Goal: Information Seeking & Learning: Compare options

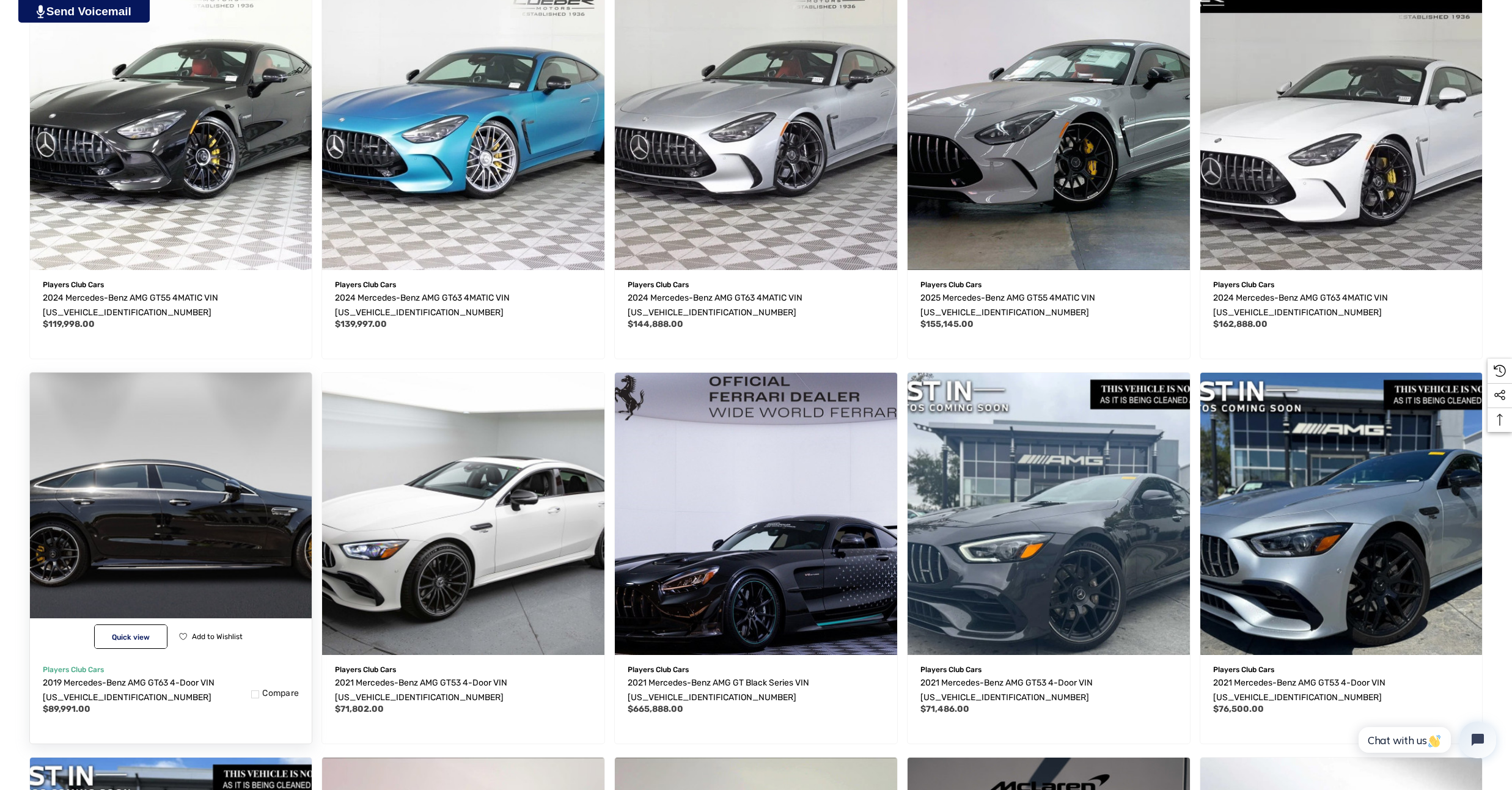
scroll to position [488, 0]
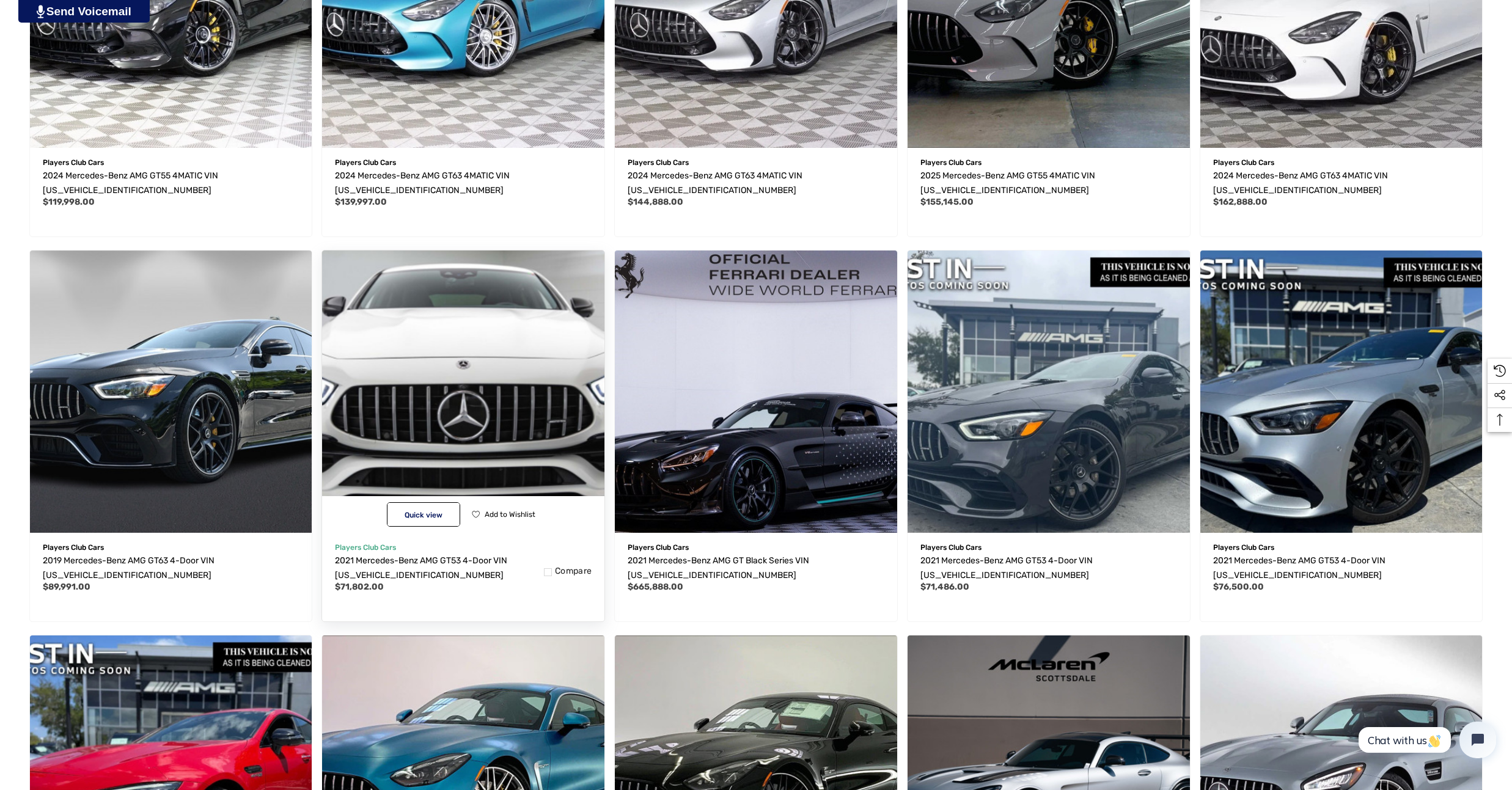
click at [468, 447] on img "2021 Mercedes-Benz AMG GT53 4-Door VIN W1K7X6BB0MA038491,$71,802.00\a" at bounding box center [463, 391] width 310 height 310
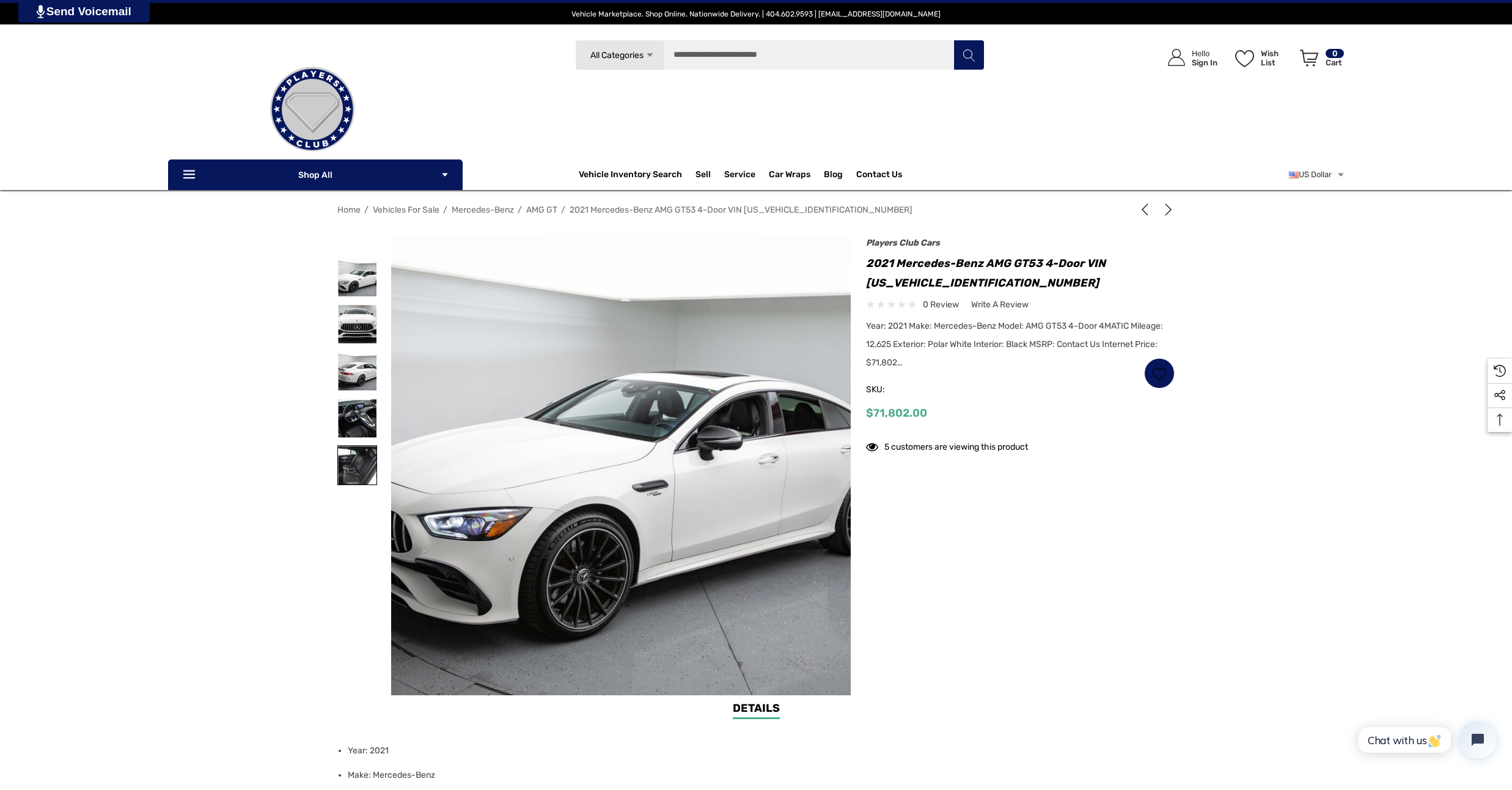
click at [362, 467] on img at bounding box center [357, 465] width 38 height 38
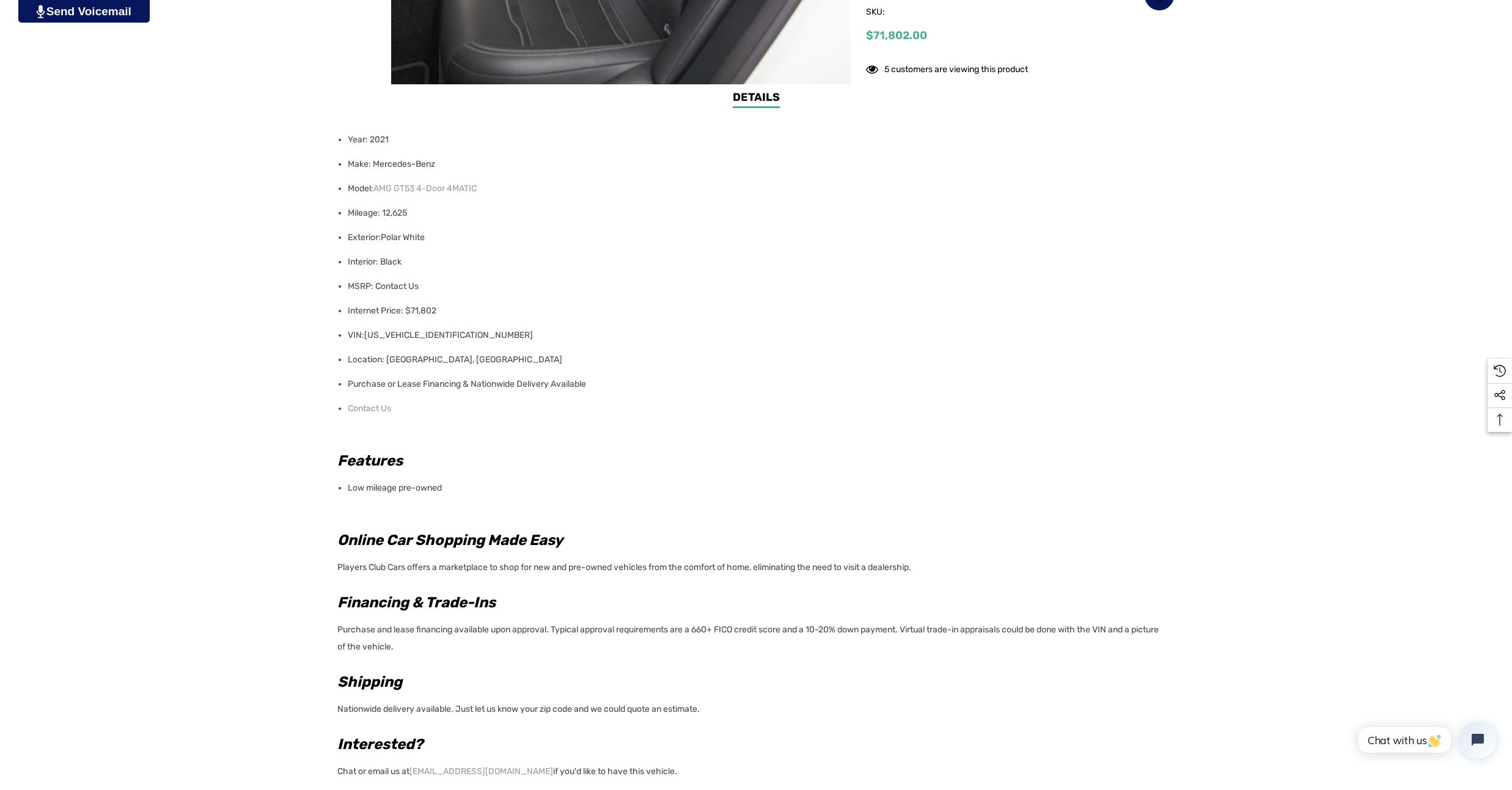
scroll to position [428, 0]
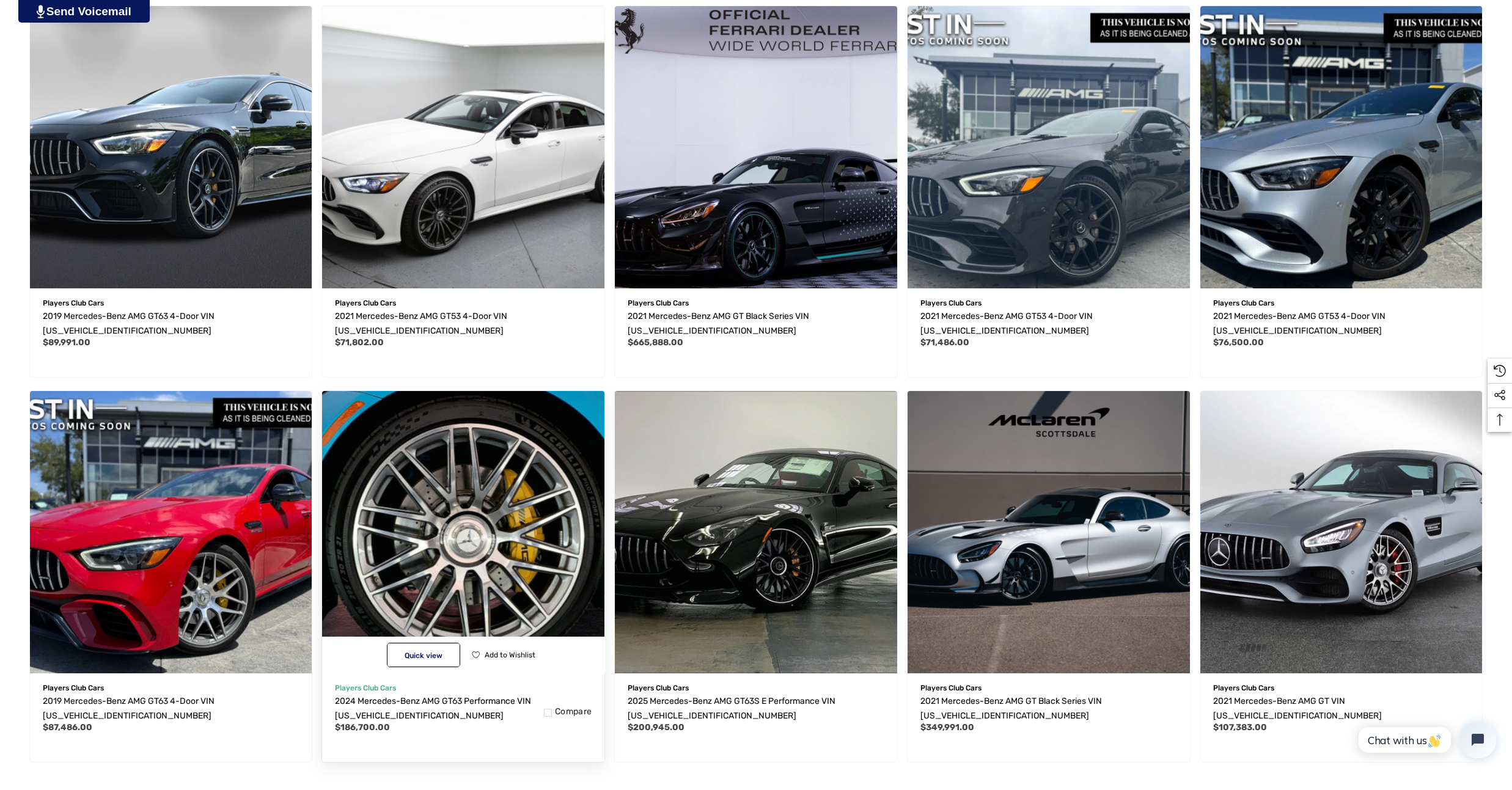
scroll to position [916, 0]
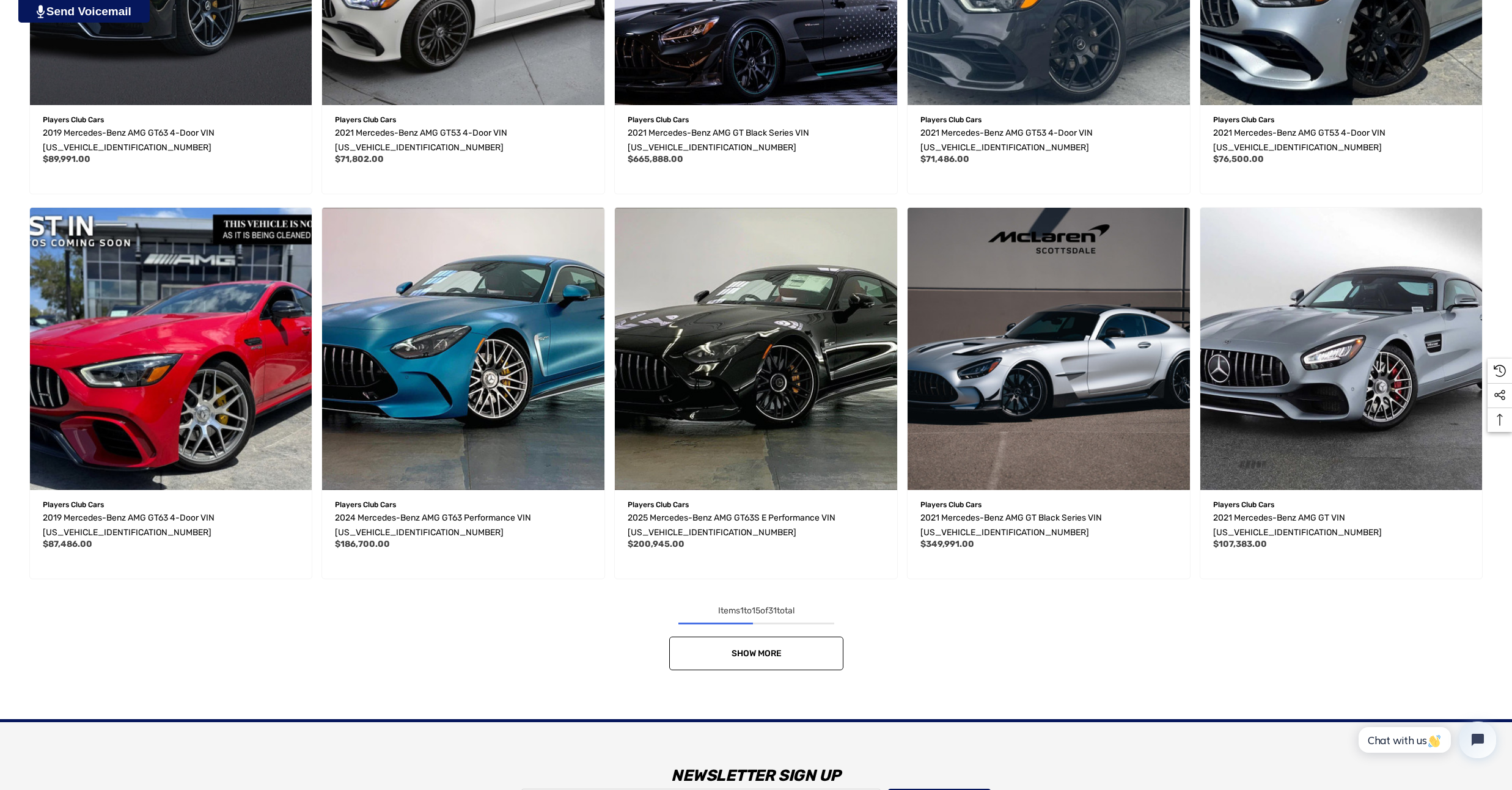
click at [769, 659] on link "Show More" at bounding box center [756, 652] width 174 height 33
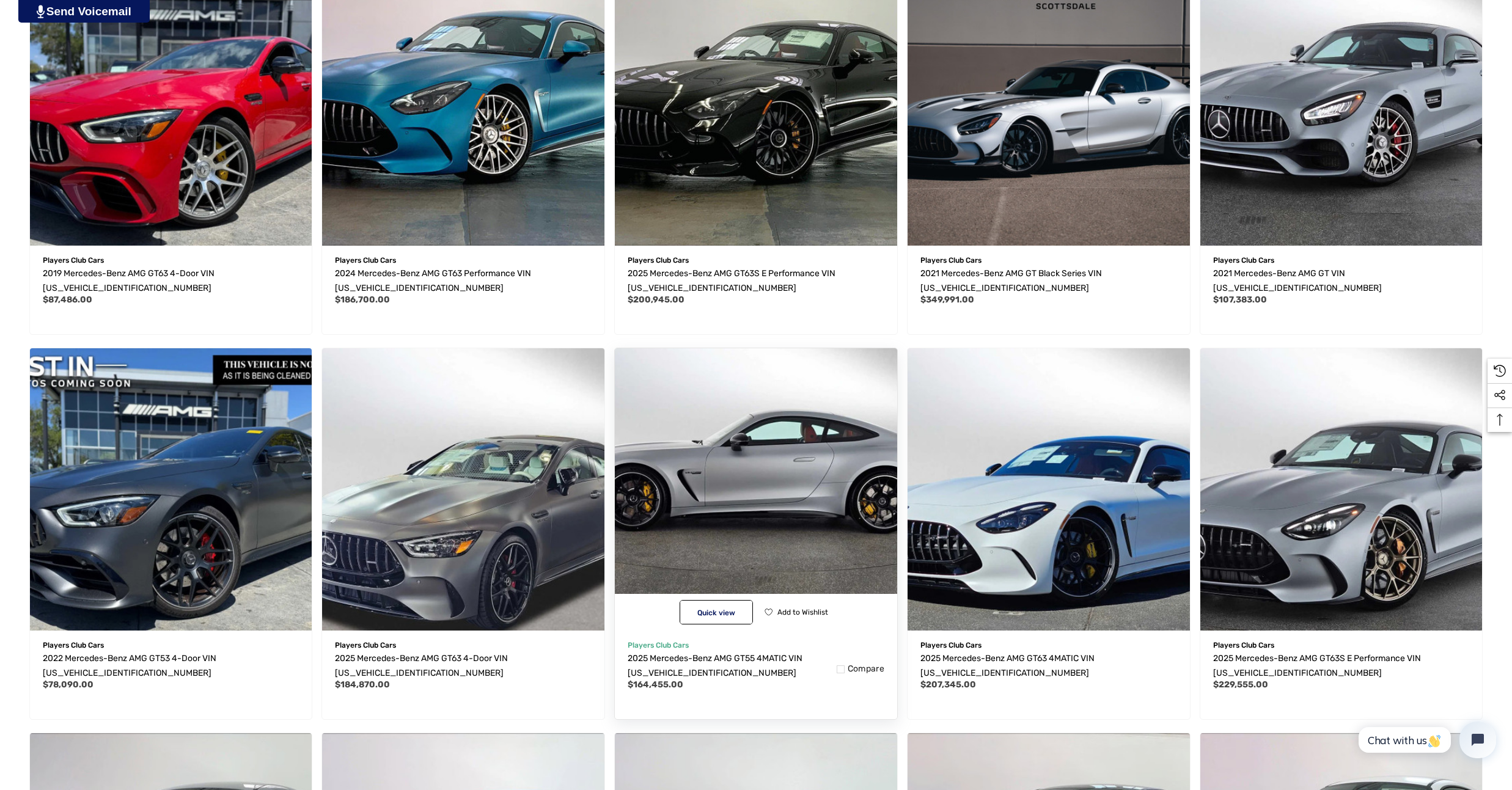
scroll to position [1221, 0]
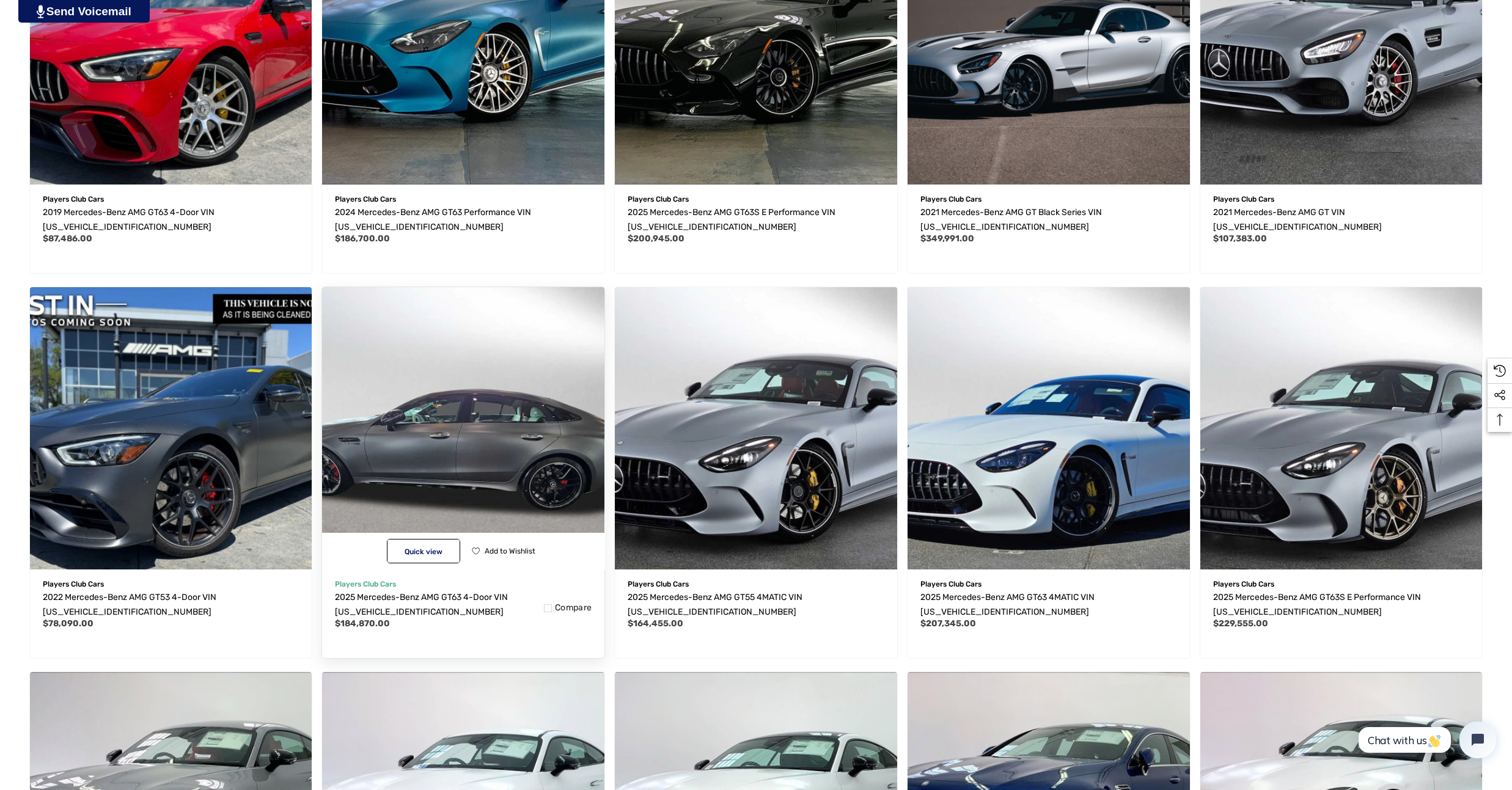
click at [457, 436] on img "2025 Mercedes-Benz AMG GT63 4-Door VIN W1K7X8JB8SV004785,$184,870.00\a" at bounding box center [463, 428] width 310 height 310
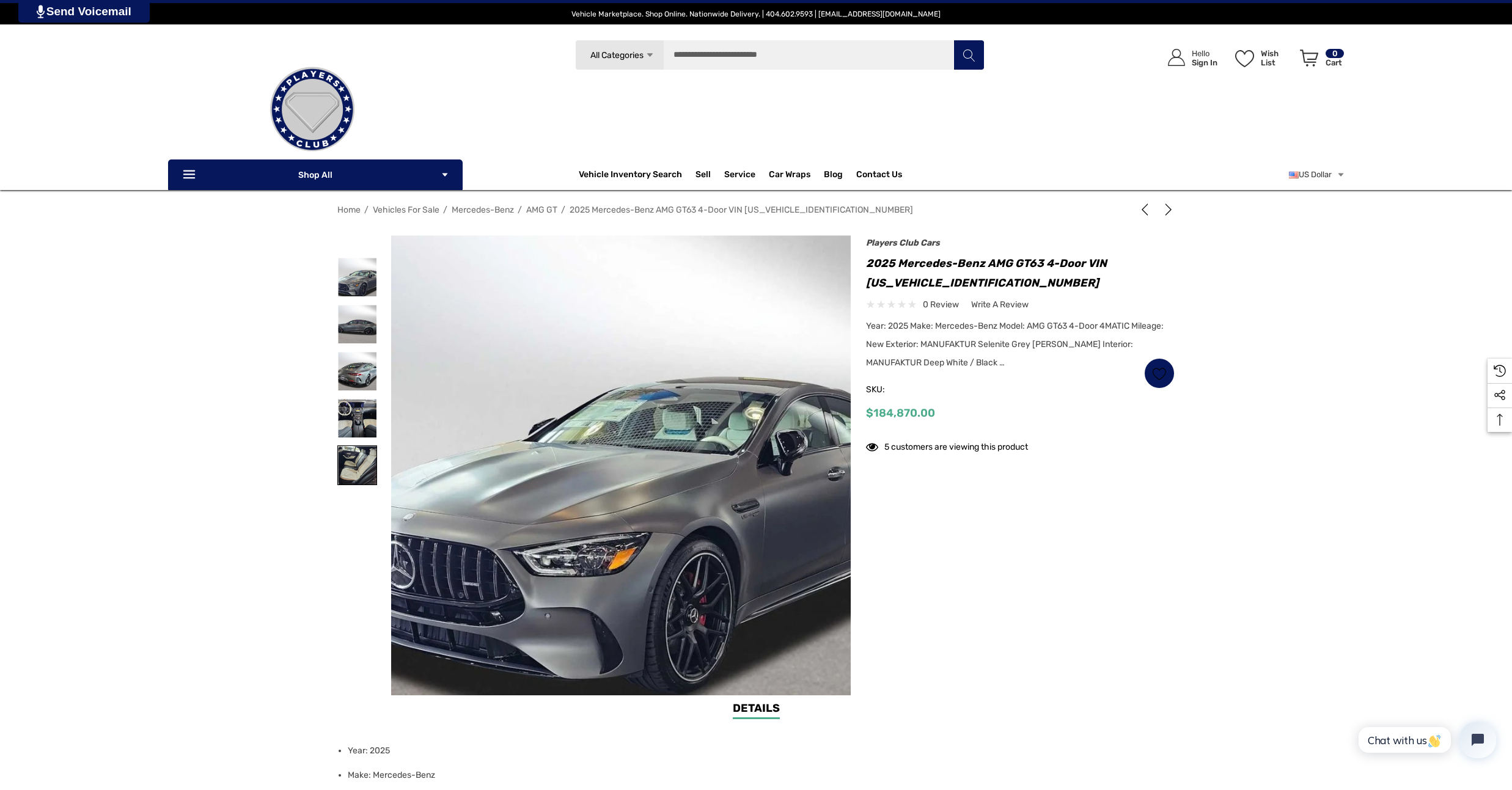
click at [357, 462] on img at bounding box center [357, 465] width 38 height 38
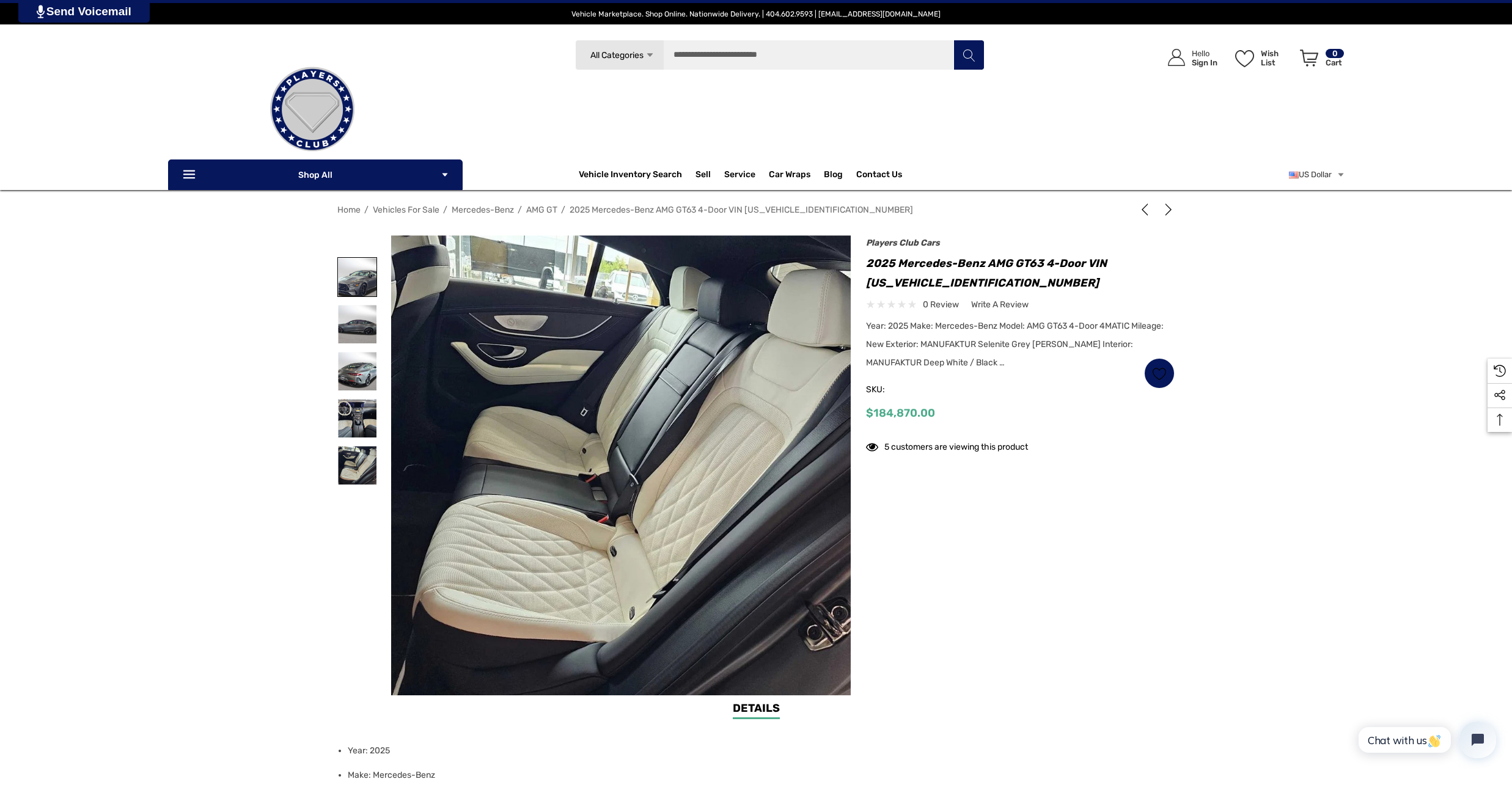
click at [352, 283] on img at bounding box center [357, 277] width 38 height 38
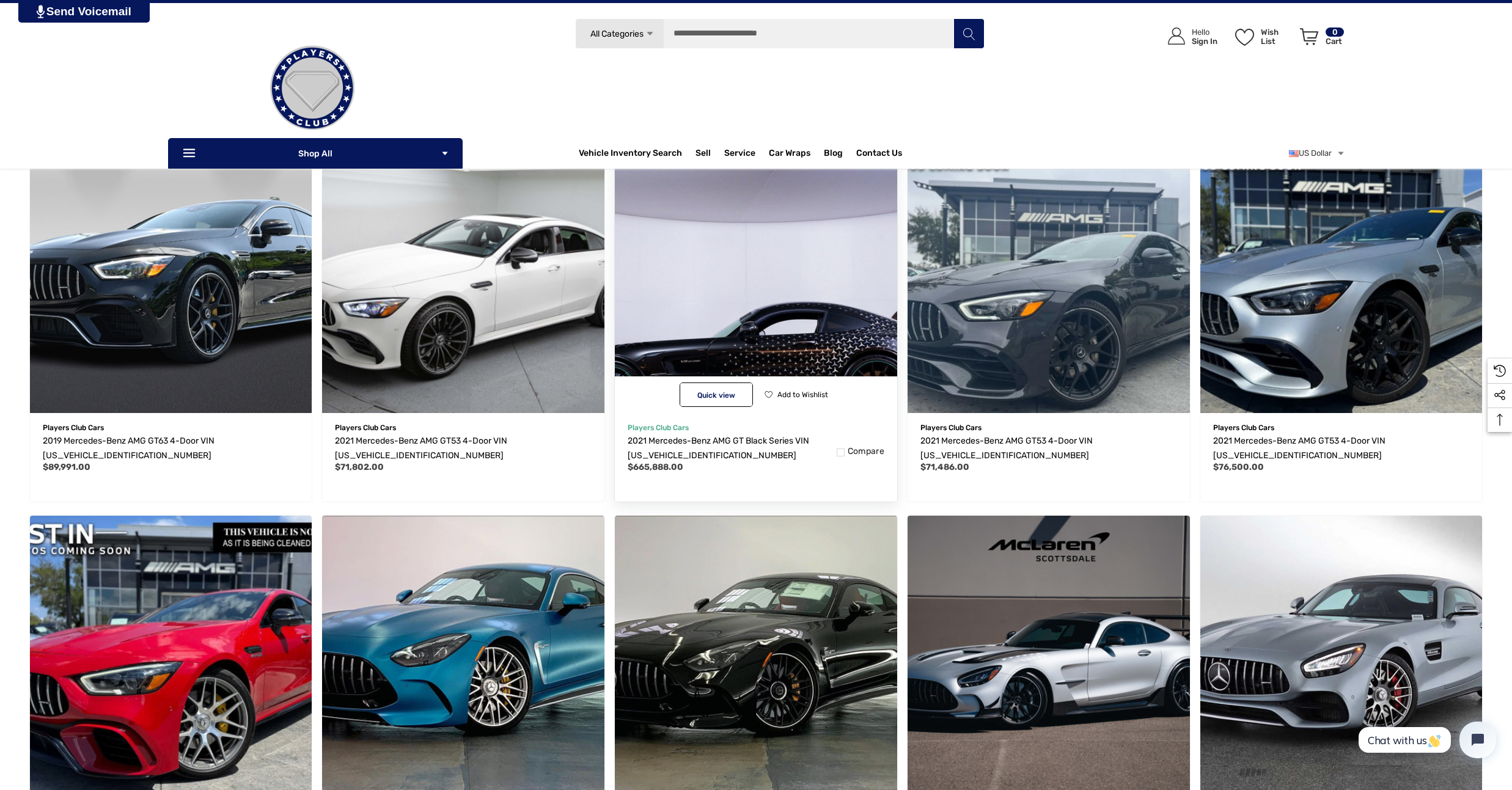
scroll to position [547, 0]
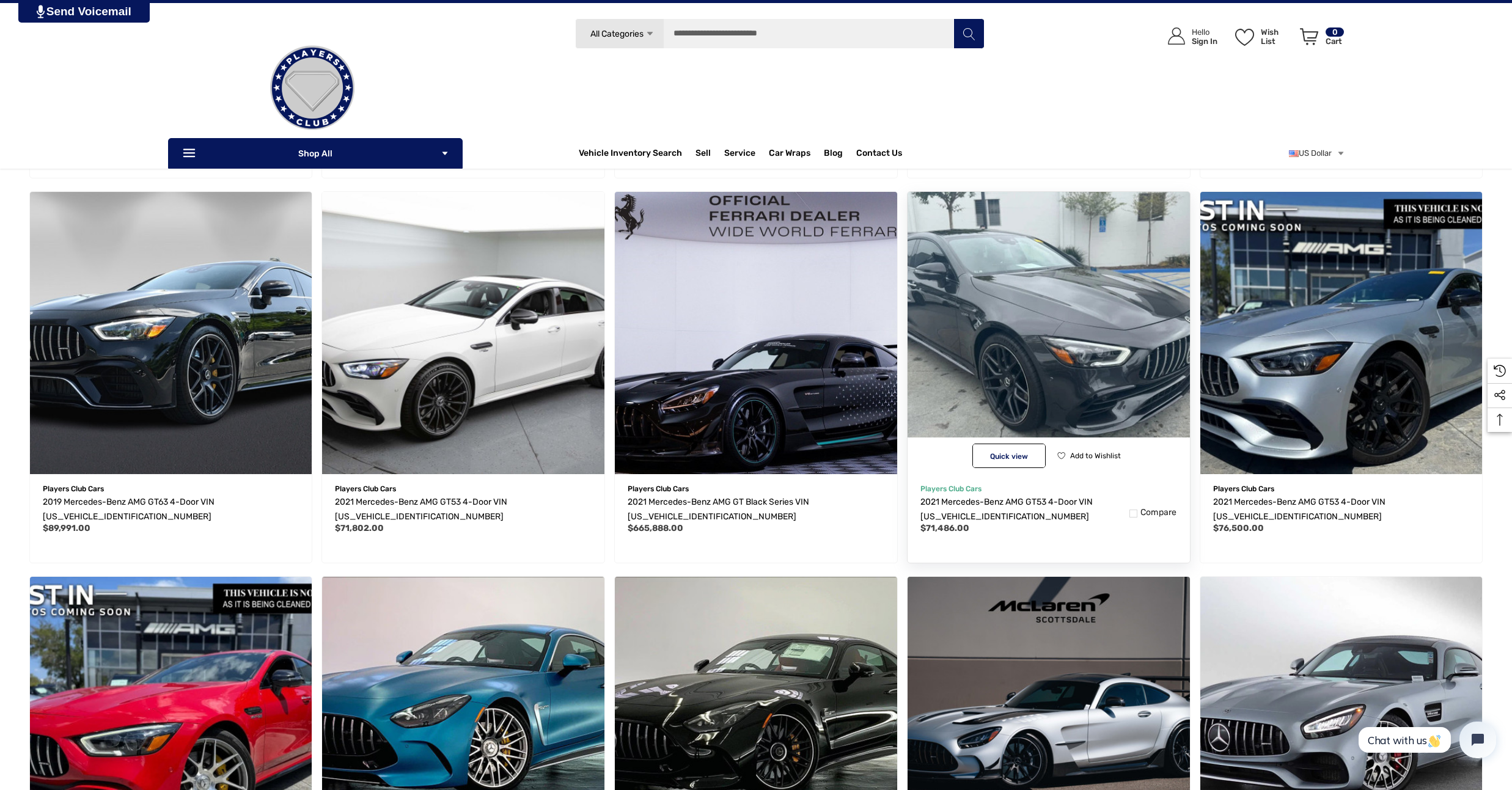
click at [1007, 302] on img "2021 Mercedes-Benz AMG GT53 4-Door VIN W1K7X6BB9MA037002,$71,486.00\a" at bounding box center [1048, 332] width 310 height 310
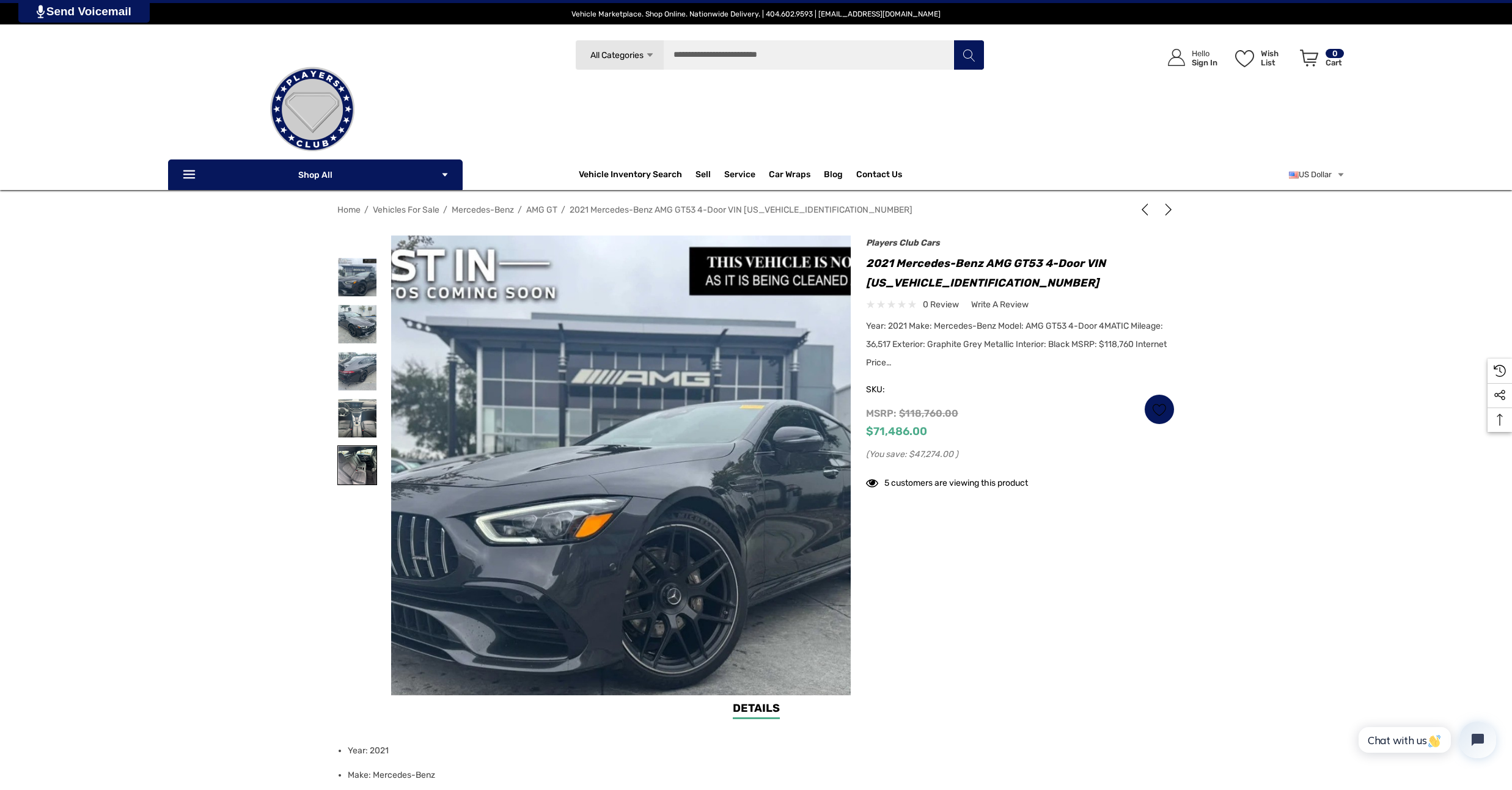
click at [355, 464] on img at bounding box center [357, 465] width 38 height 38
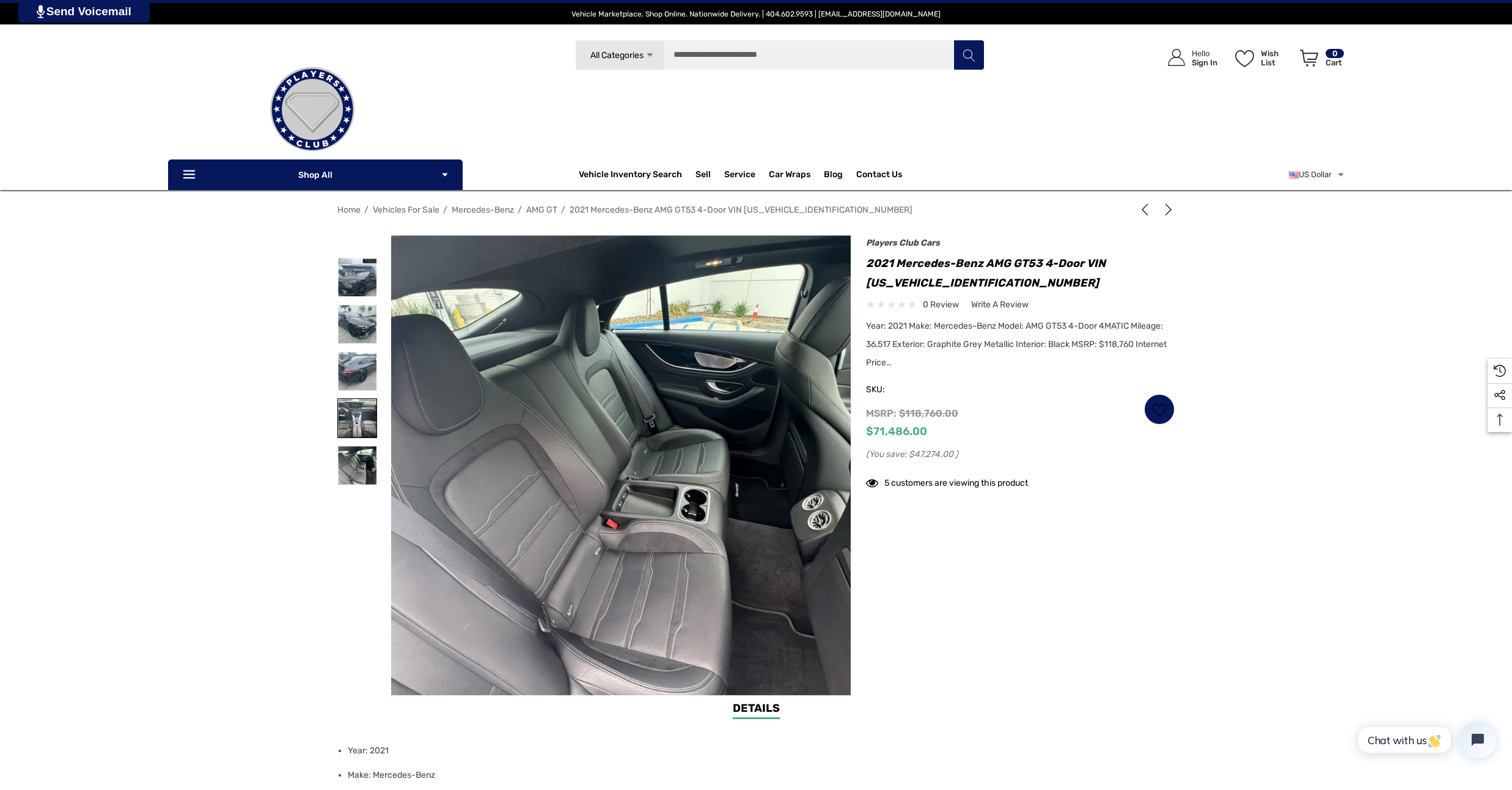
click at [357, 422] on img at bounding box center [357, 418] width 38 height 38
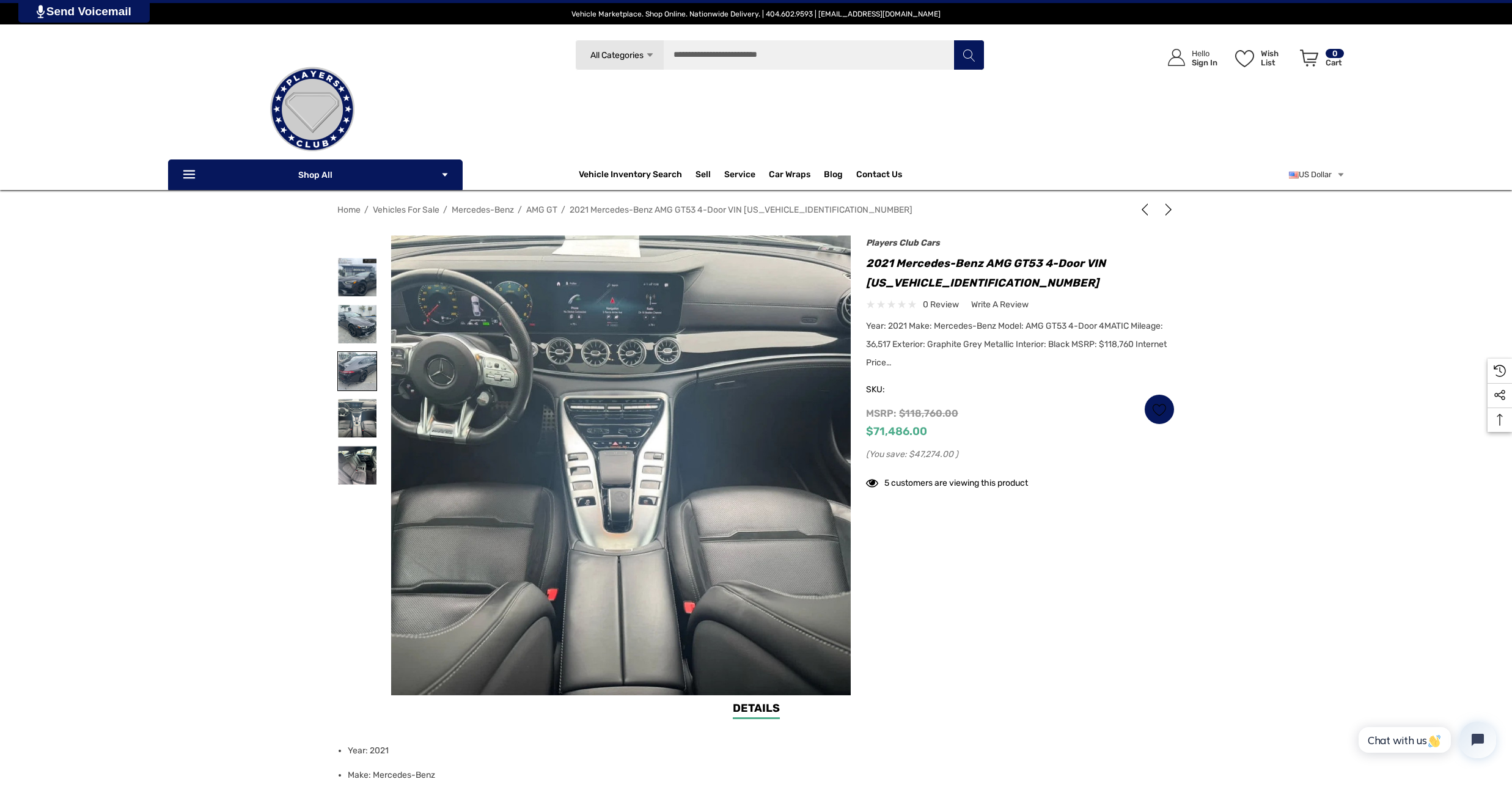
click at [359, 371] on img at bounding box center [357, 371] width 38 height 38
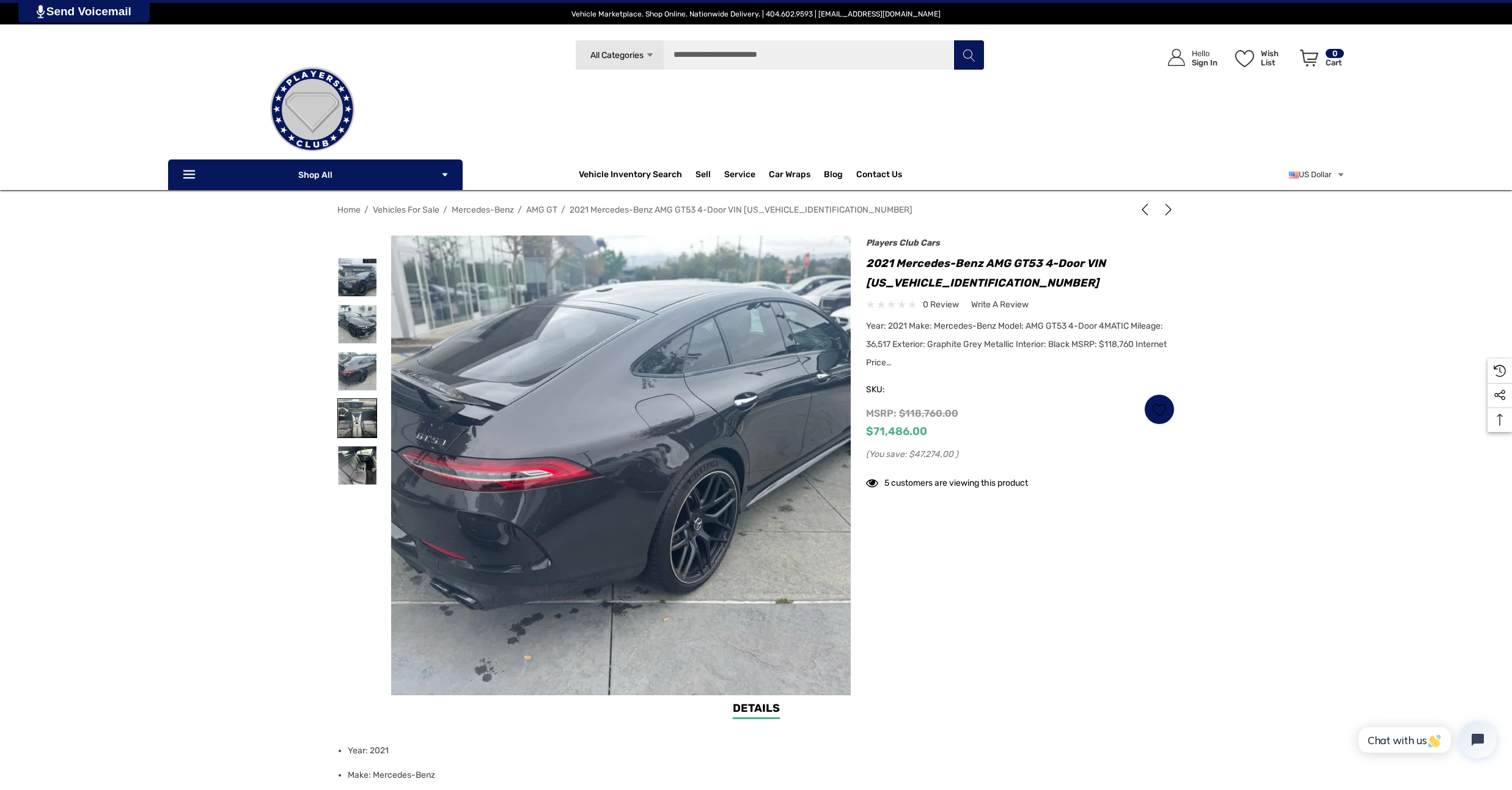
drag, startPoint x: 358, startPoint y: 401, endPoint x: 358, endPoint y: 410, distance: 9.0
click at [358, 406] on img at bounding box center [357, 418] width 38 height 38
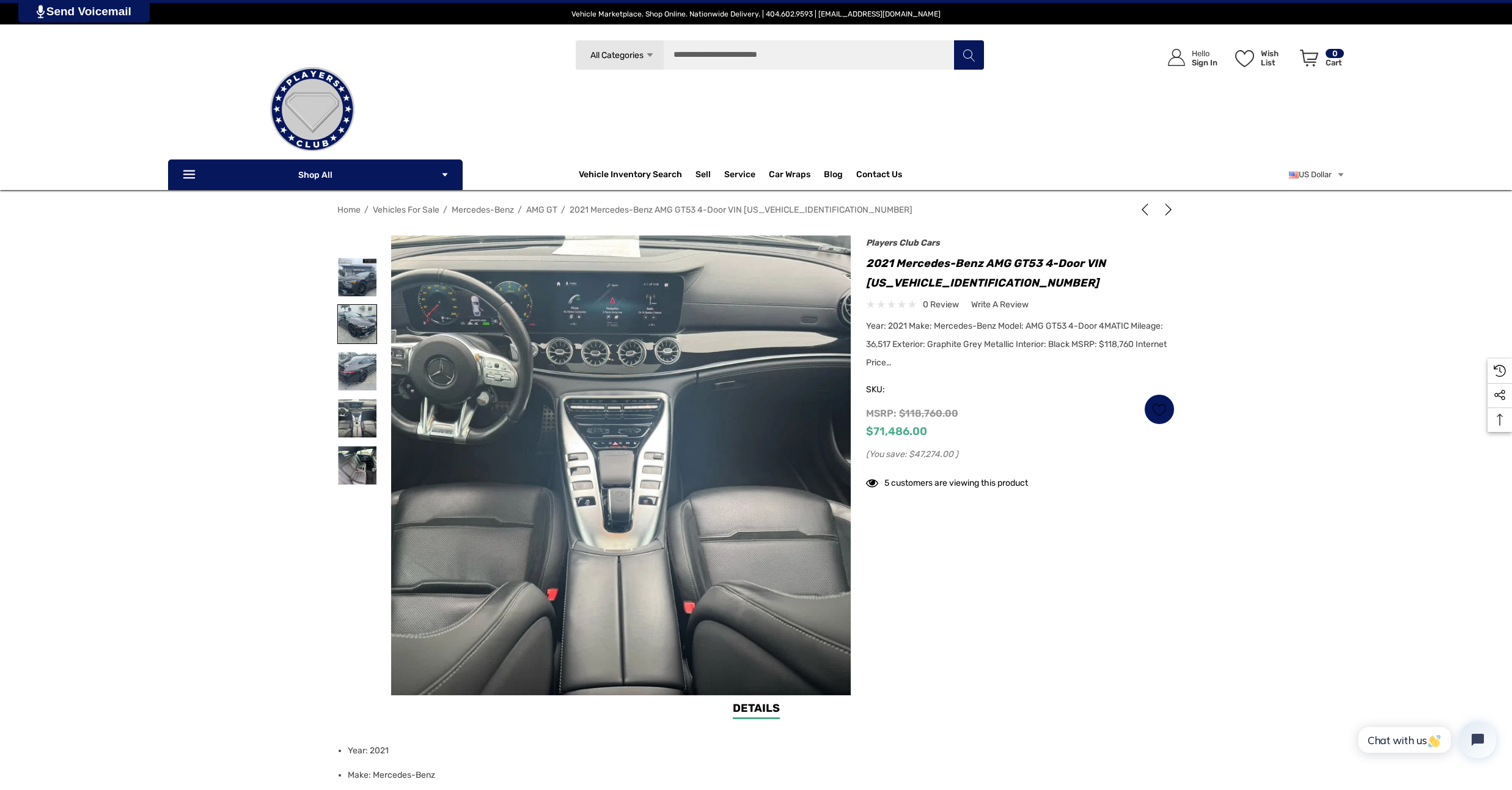
click at [361, 337] on img at bounding box center [357, 324] width 38 height 38
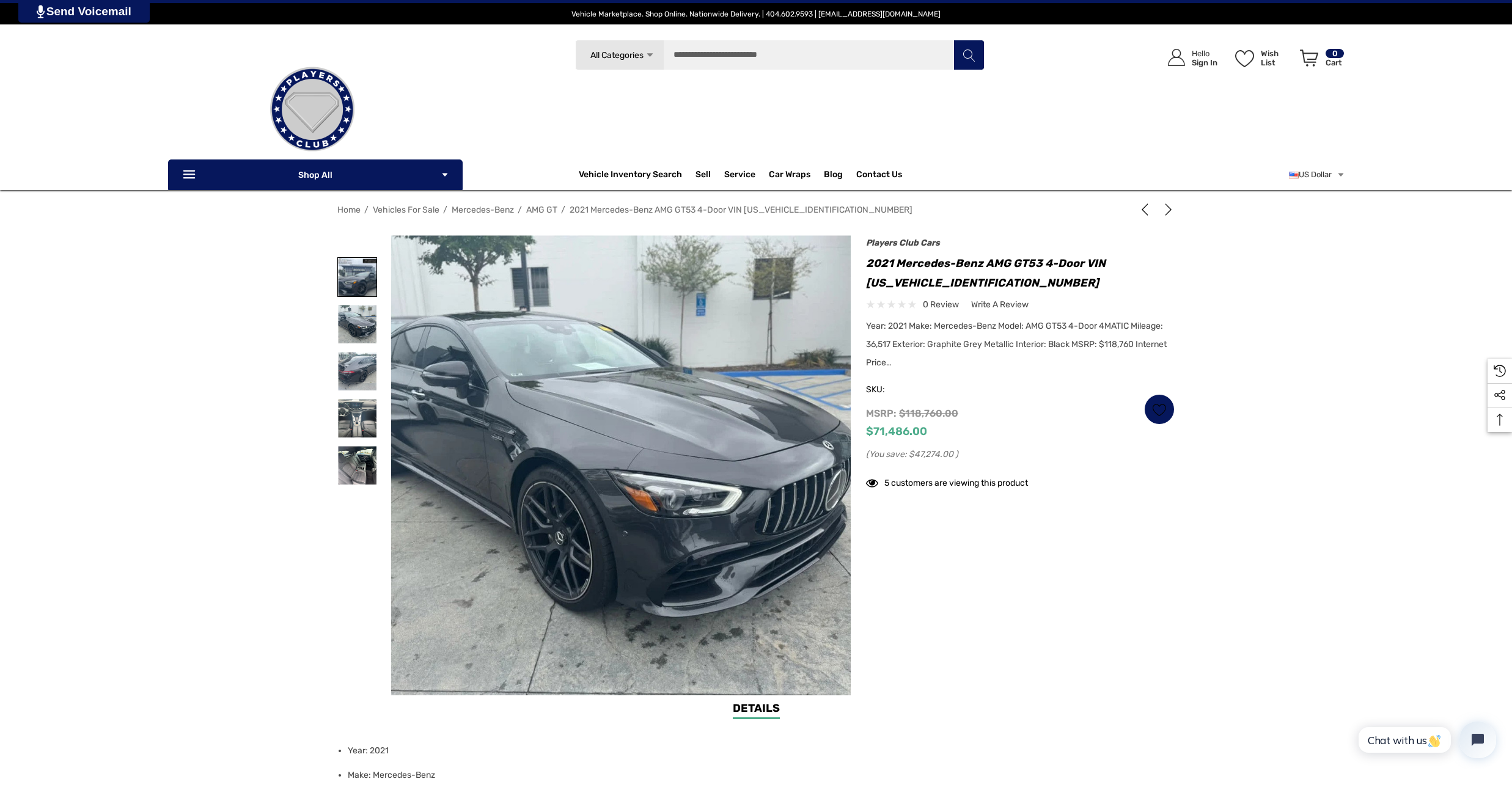
click at [366, 296] on img at bounding box center [357, 277] width 38 height 38
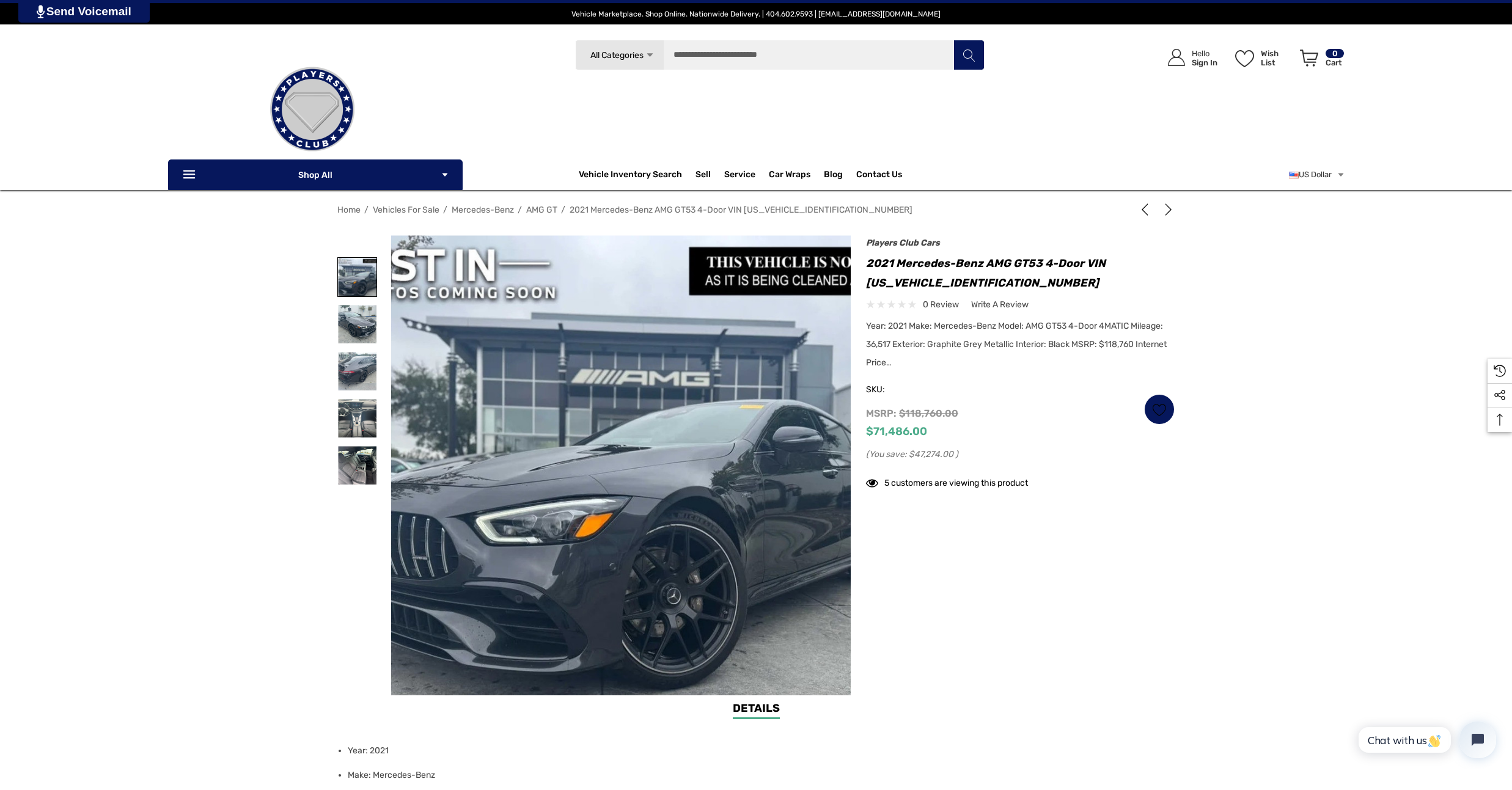
click at [368, 273] on img at bounding box center [357, 277] width 38 height 38
click at [367, 317] on img at bounding box center [357, 324] width 38 height 38
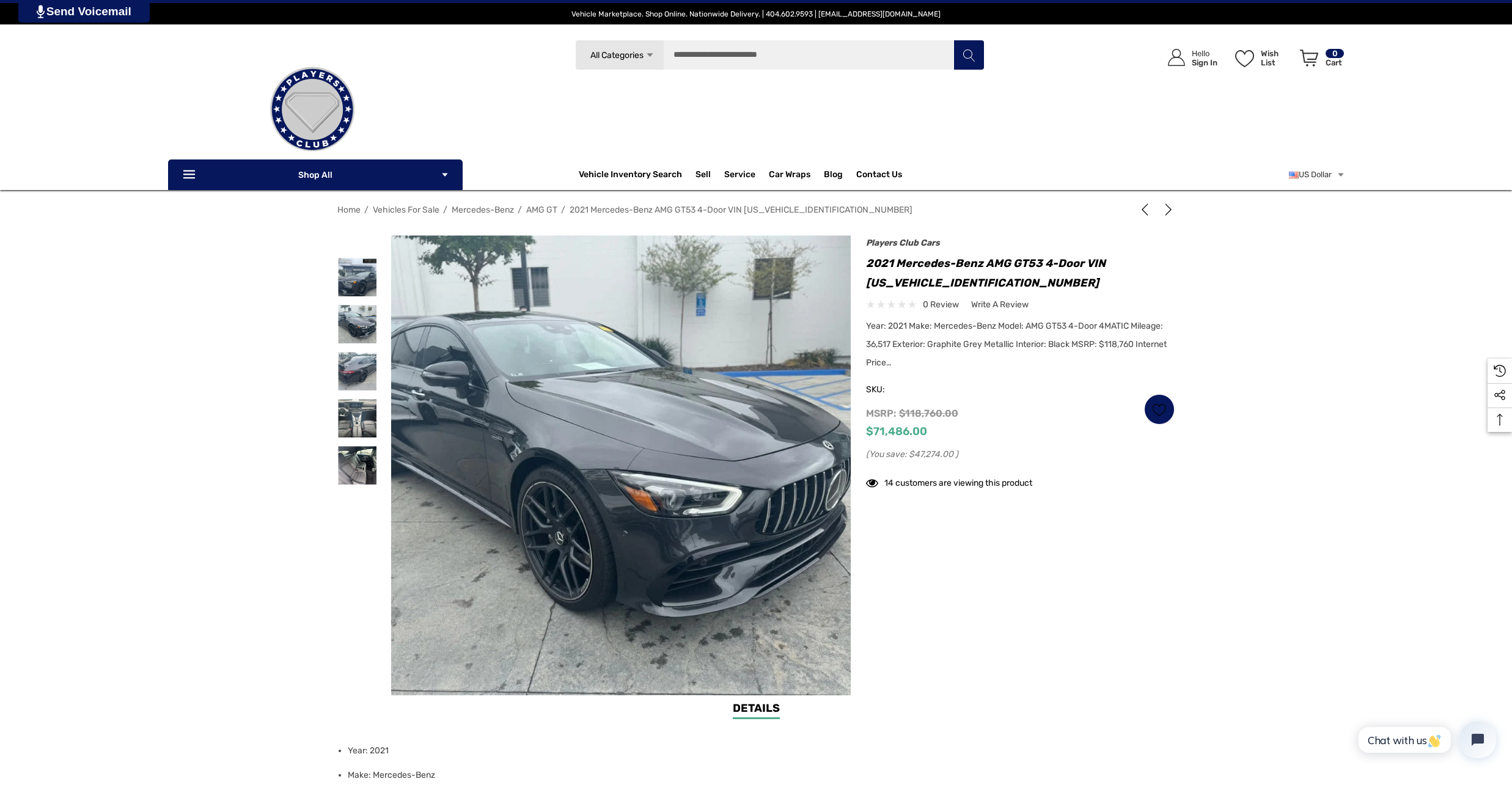
click at [377, 419] on div at bounding box center [364, 397] width 54 height 324
click at [366, 397] on div at bounding box center [357, 418] width 40 height 47
click at [359, 447] on img at bounding box center [357, 465] width 38 height 38
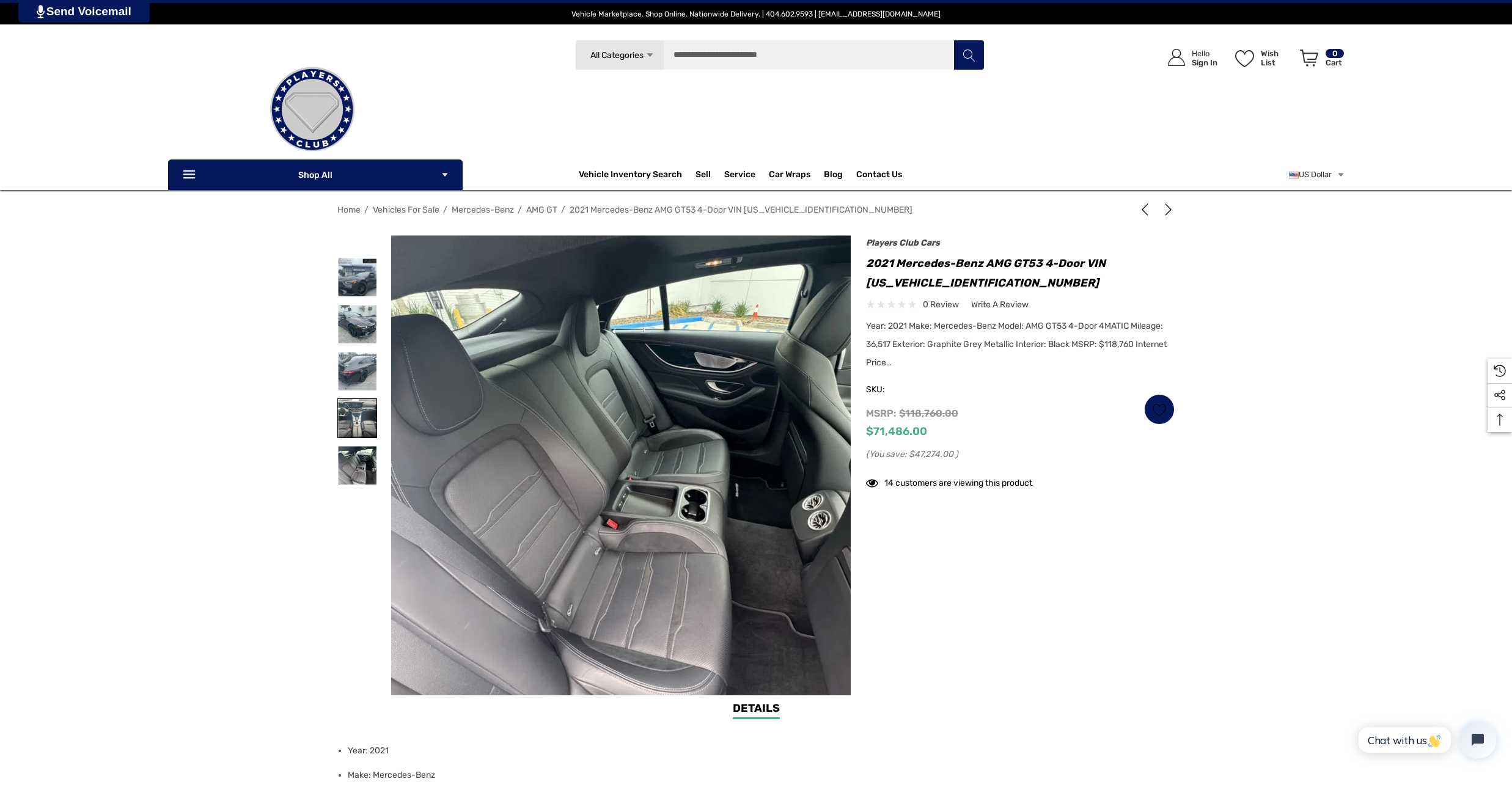
click at [364, 414] on img at bounding box center [357, 418] width 38 height 38
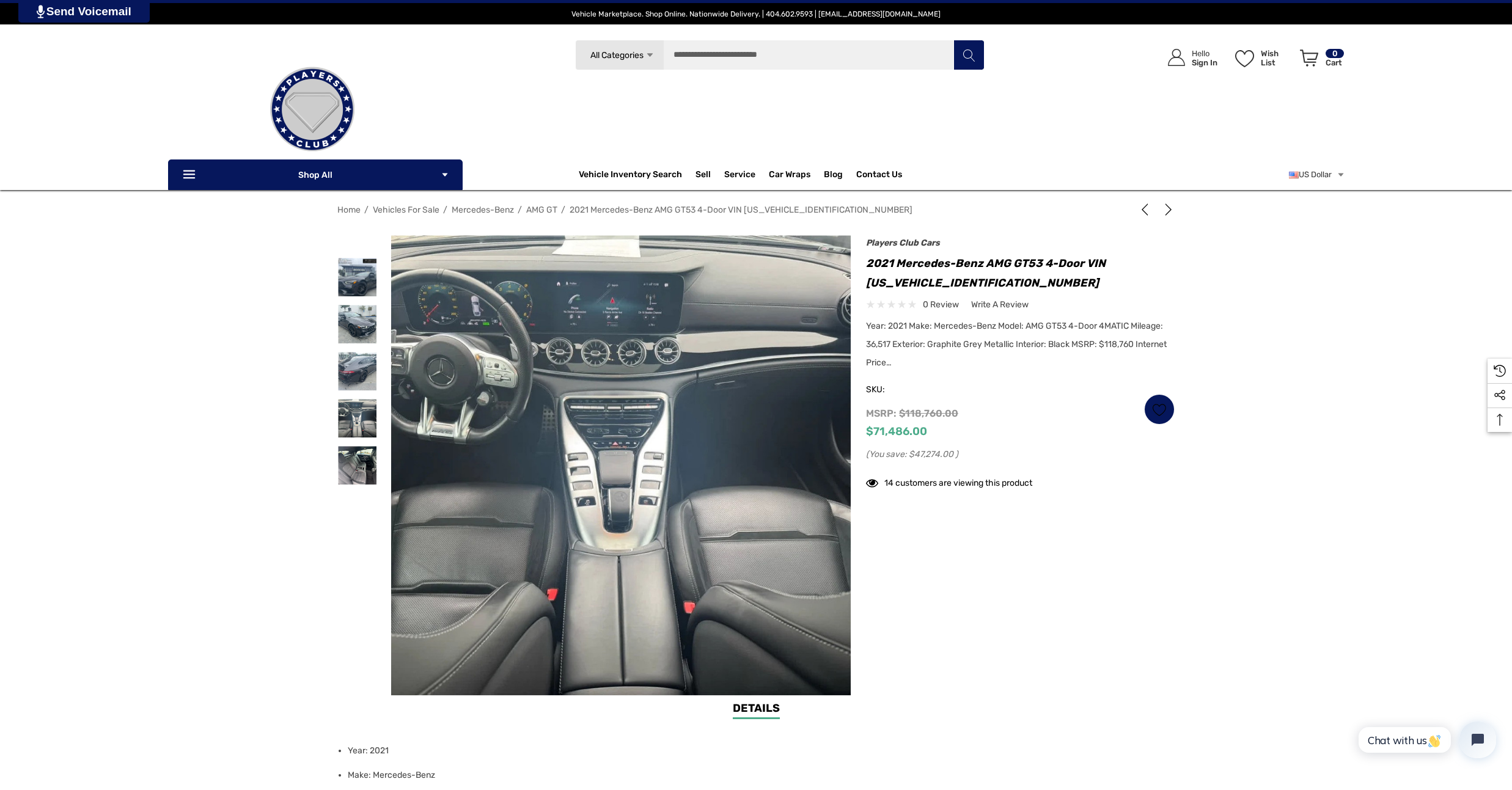
click at [364, 349] on div at bounding box center [357, 371] width 40 height 47
click at [366, 294] on img at bounding box center [357, 277] width 38 height 38
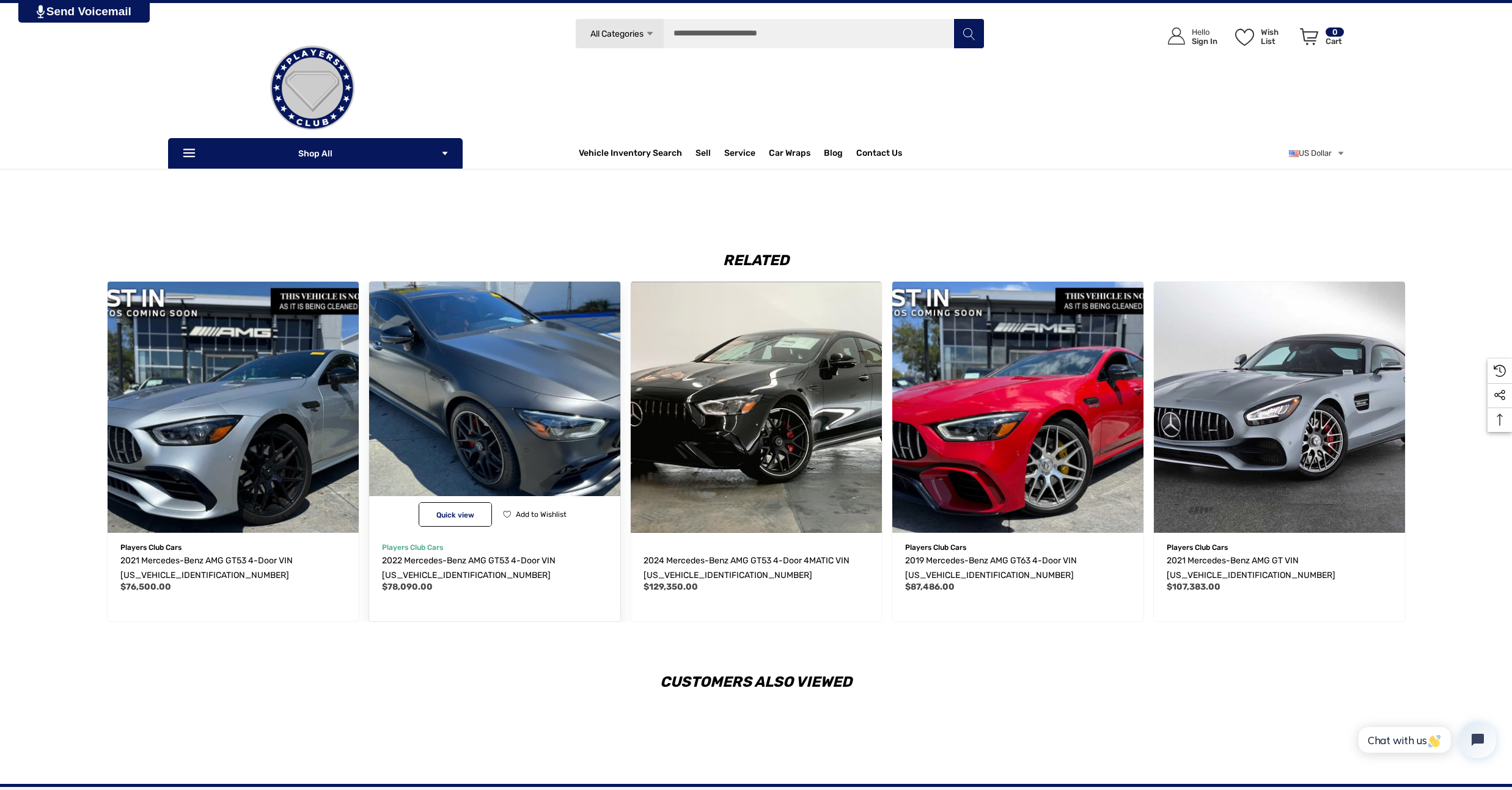
scroll to position [1710, 0]
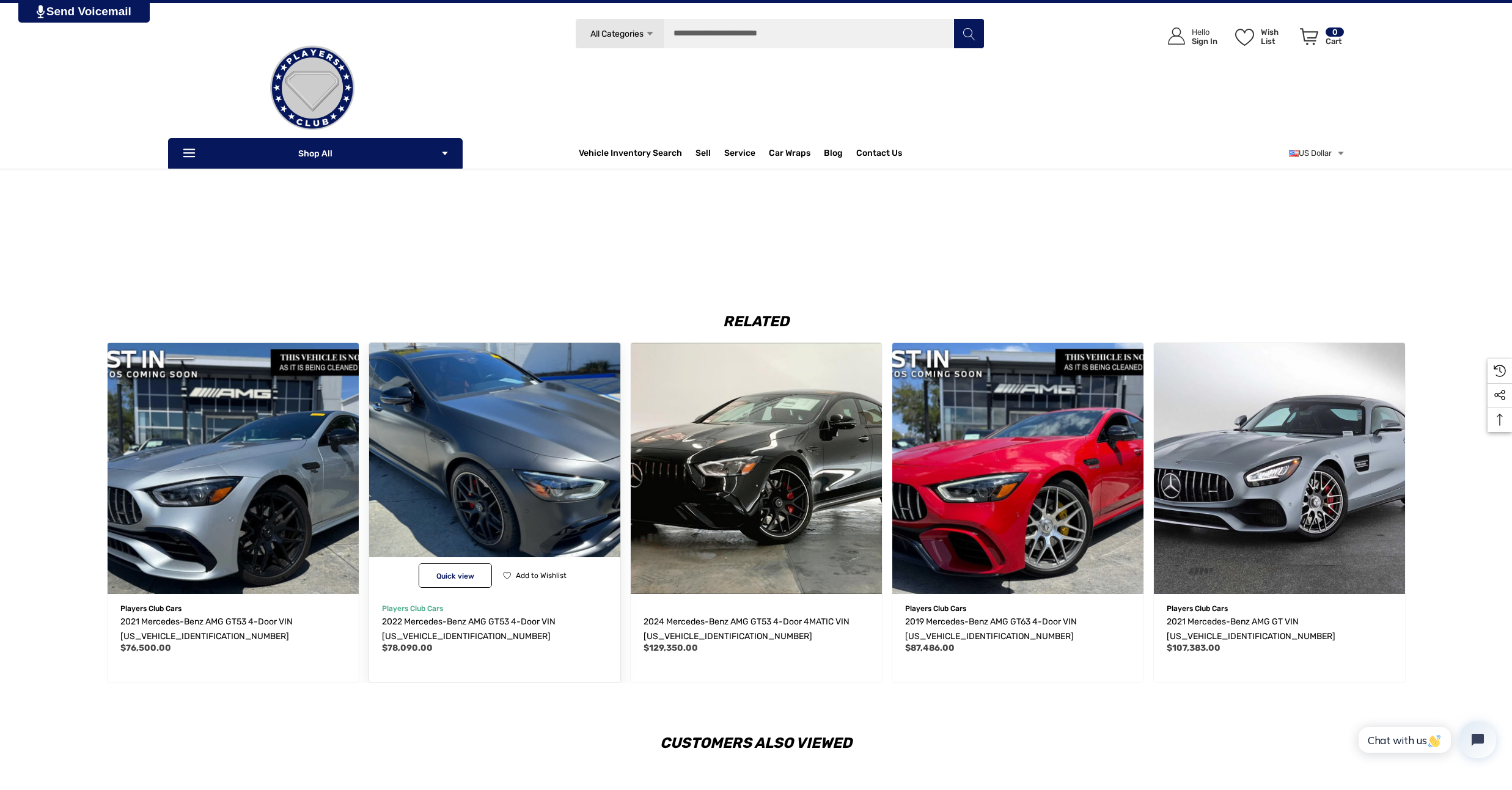
click at [531, 496] on img "2022 Mercedes-Benz AMG GT53 4-Door VIN W1K7X6BB1NA052711,$78,090.00\a" at bounding box center [494, 467] width 276 height 276
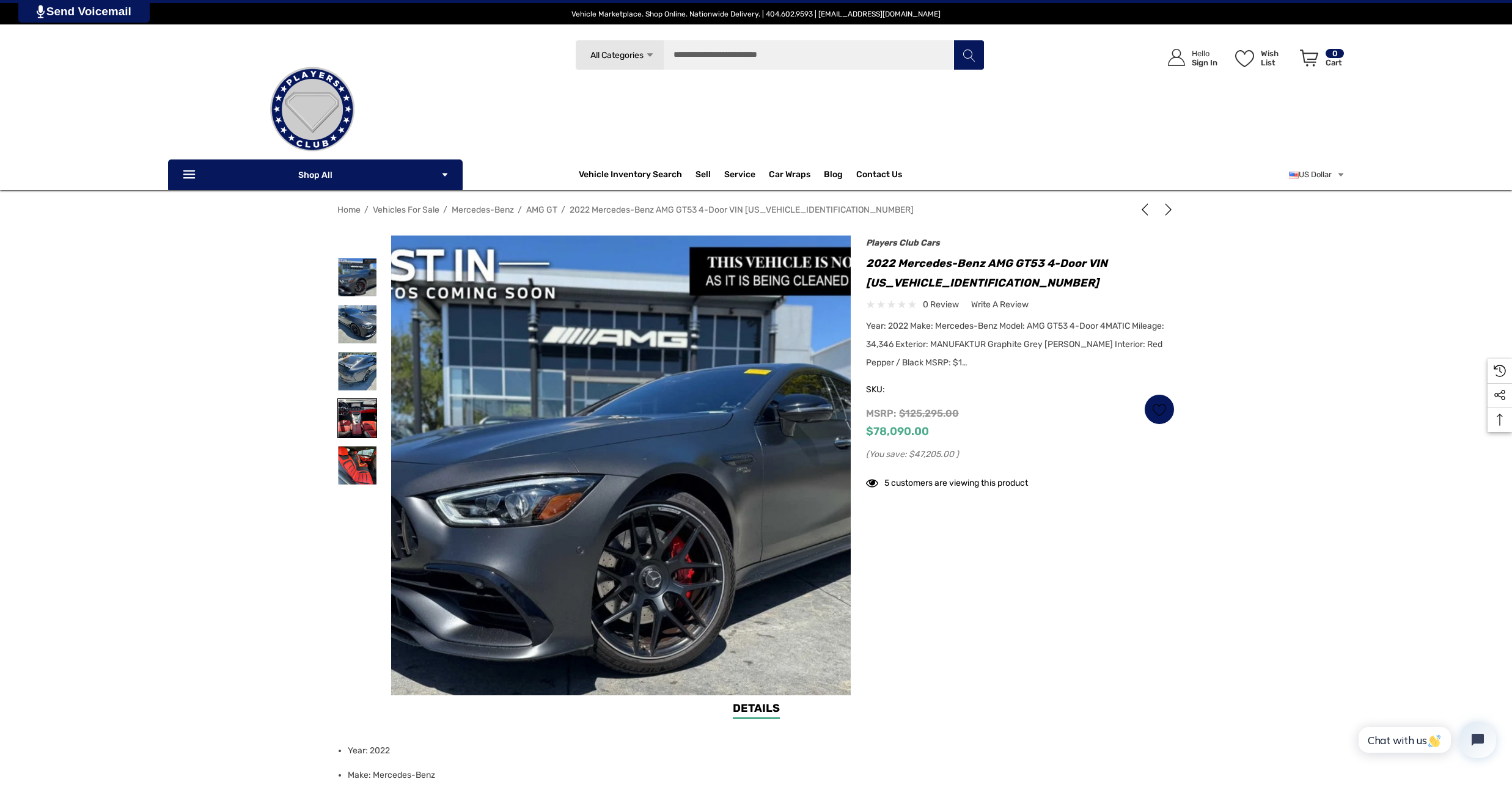
click at [353, 425] on img at bounding box center [357, 418] width 38 height 38
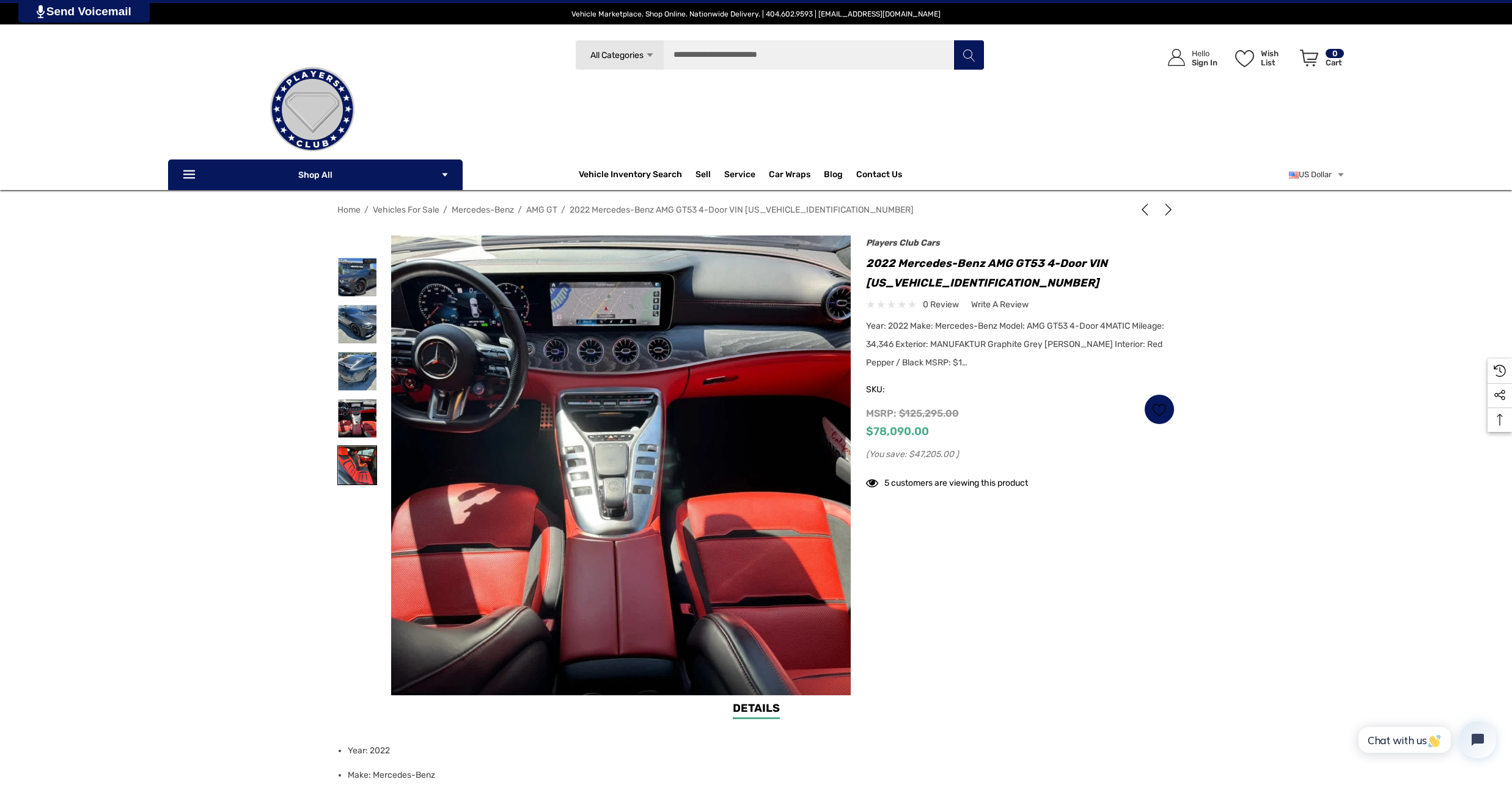
click at [360, 482] on img at bounding box center [357, 465] width 38 height 38
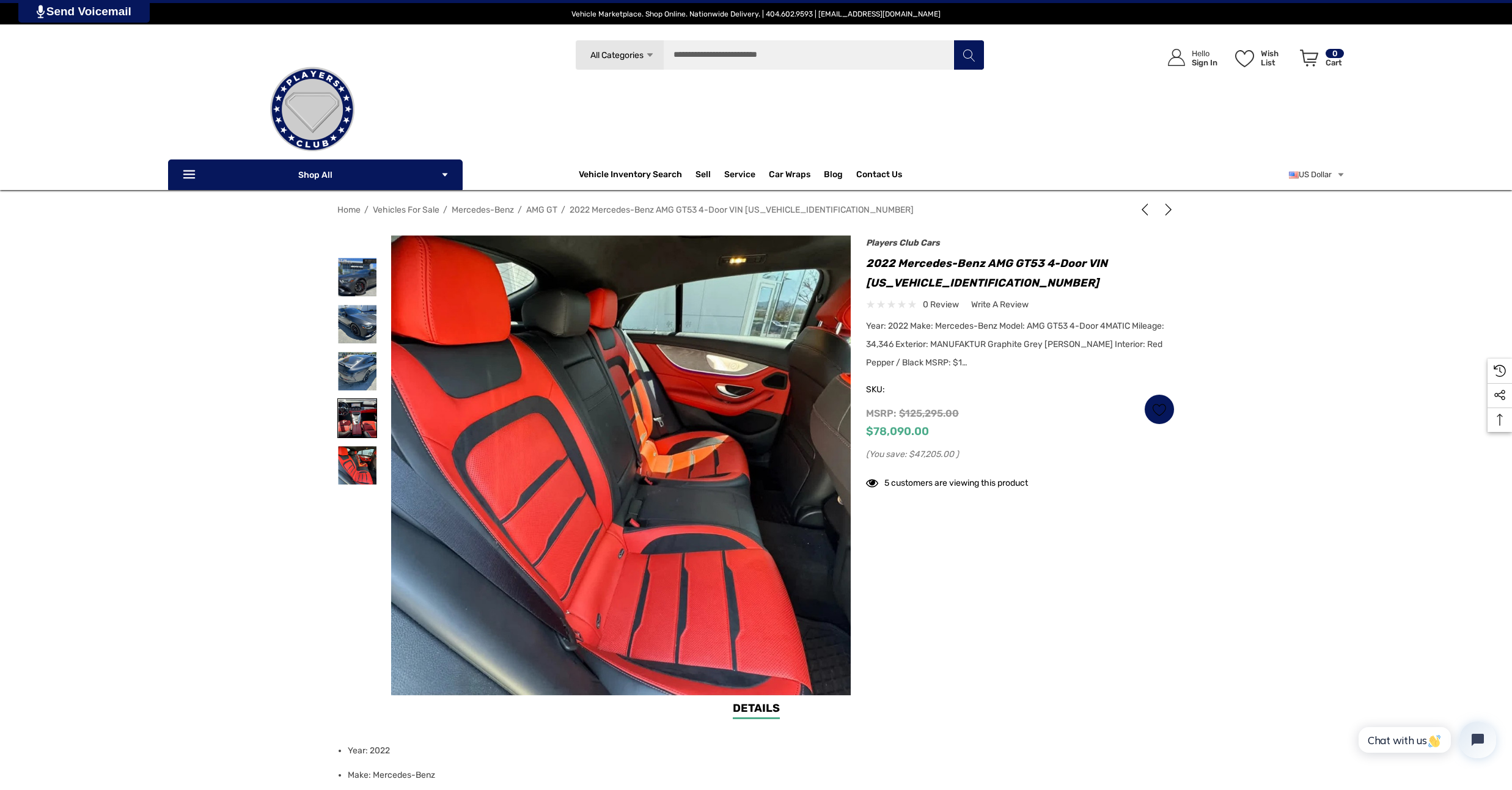
click at [364, 405] on img at bounding box center [357, 418] width 38 height 38
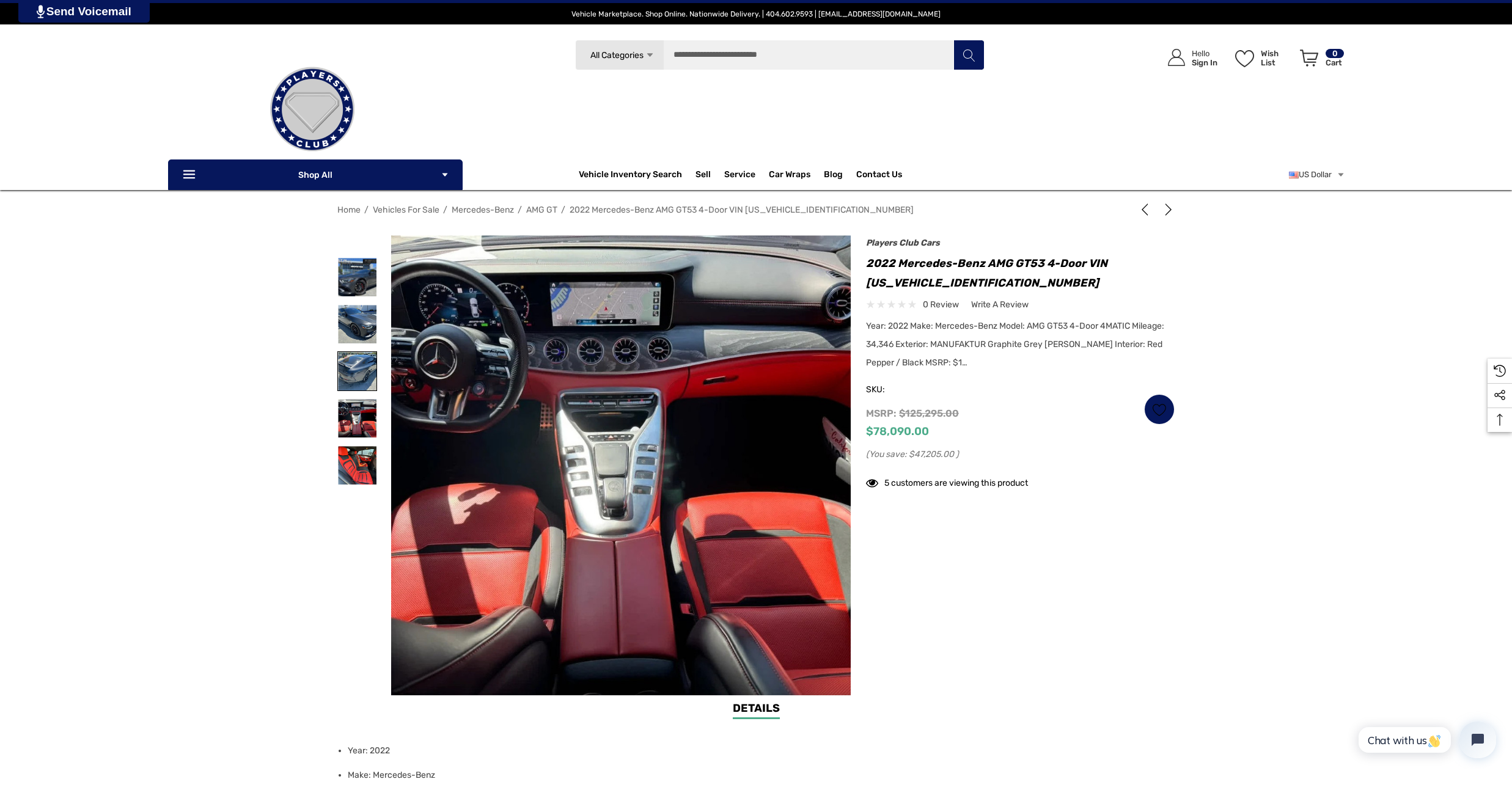
click at [376, 355] on div at bounding box center [357, 371] width 40 height 47
click at [359, 300] on div at bounding box center [357, 324] width 40 height 47
click at [870, 484] on use at bounding box center [872, 483] width 13 height 8
click at [351, 368] on img at bounding box center [357, 371] width 38 height 38
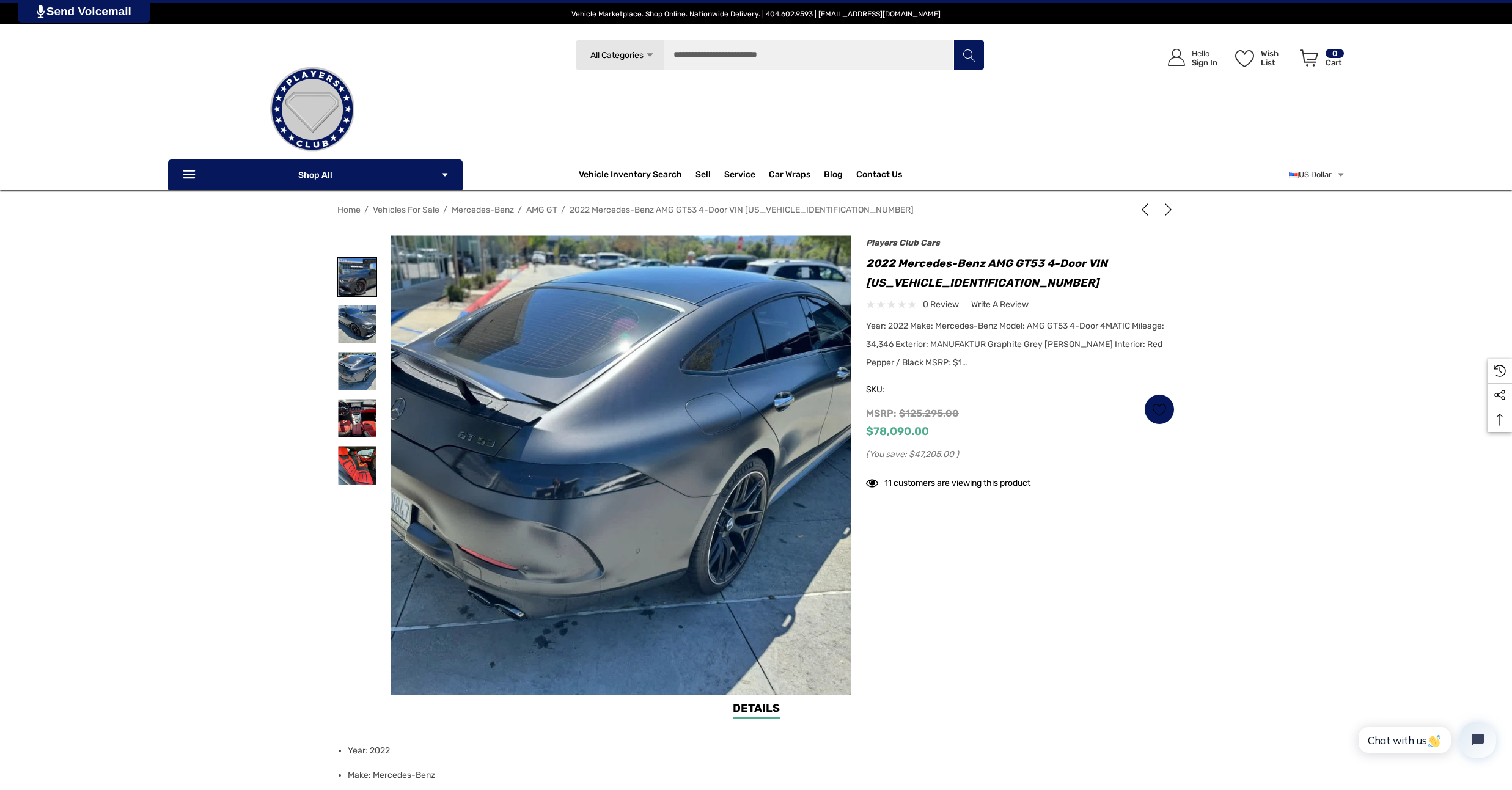
click at [352, 277] on img at bounding box center [357, 277] width 38 height 38
